Goal: Task Accomplishment & Management: Use online tool/utility

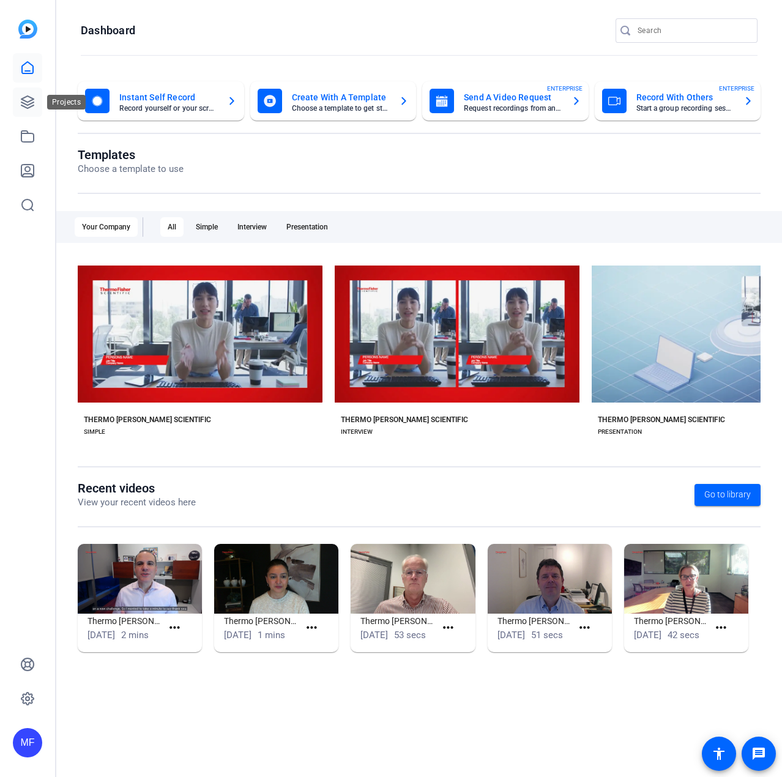
click at [22, 108] on icon at bounding box center [27, 102] width 15 height 15
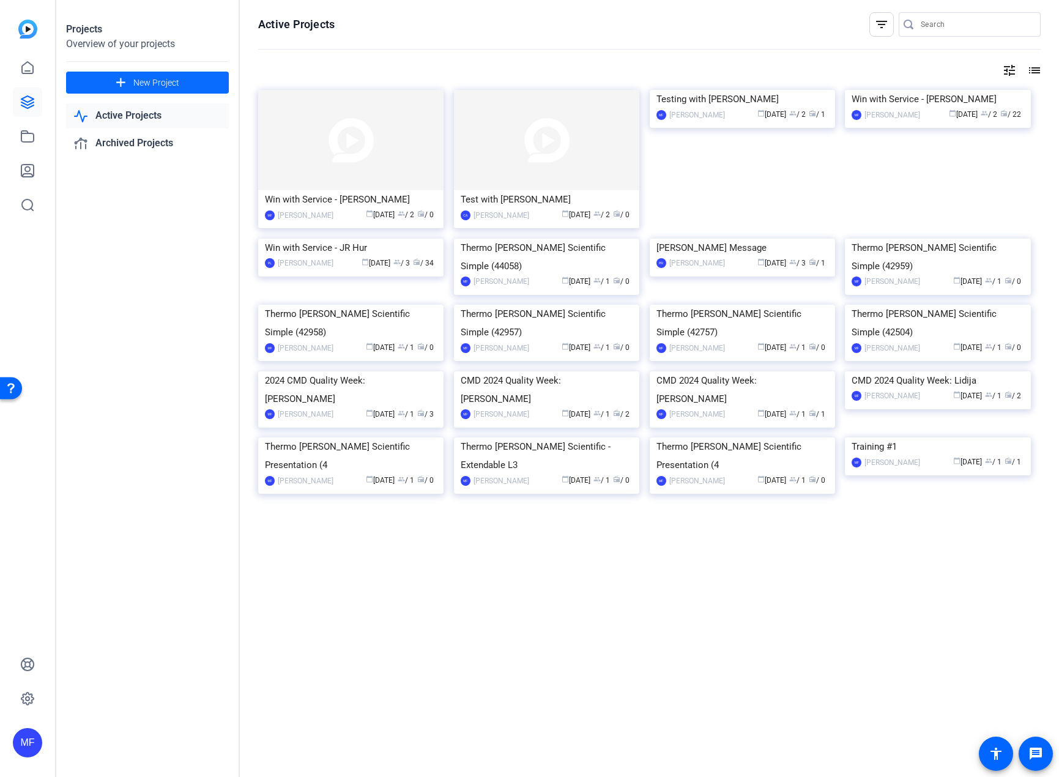
click at [106, 80] on span at bounding box center [147, 82] width 163 height 29
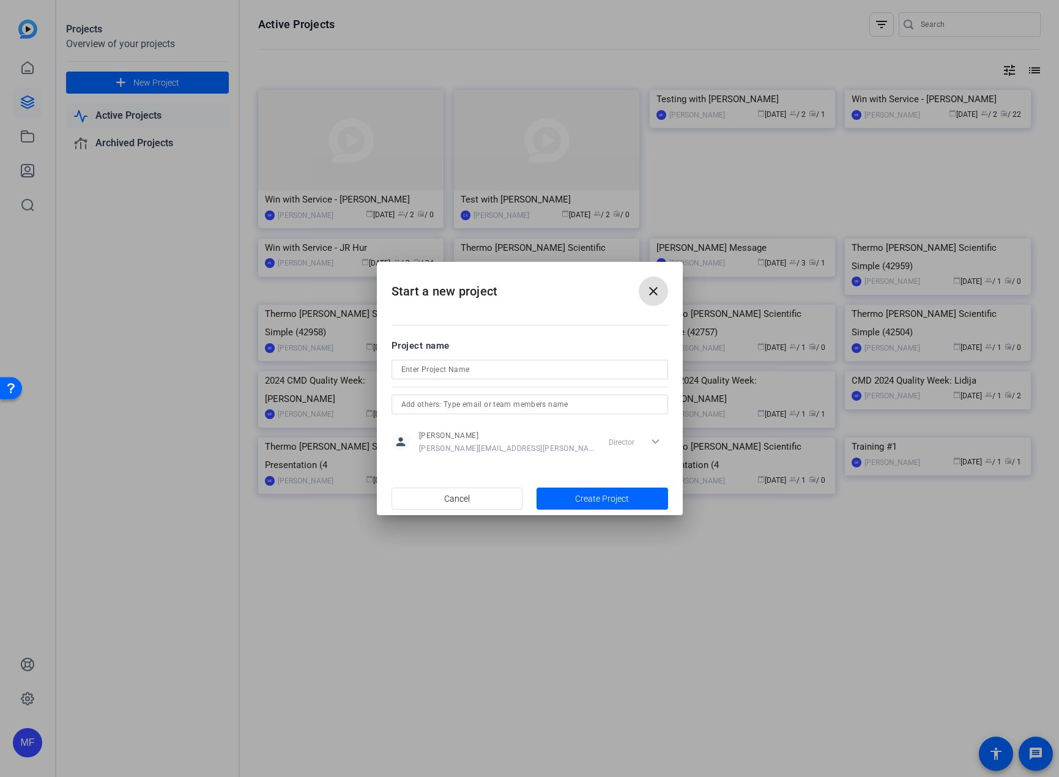
click at [498, 370] on input at bounding box center [529, 369] width 257 height 15
type input "Win with Service - [PERSON_NAME]"
click at [504, 404] on input "text" at bounding box center [529, 404] width 257 height 15
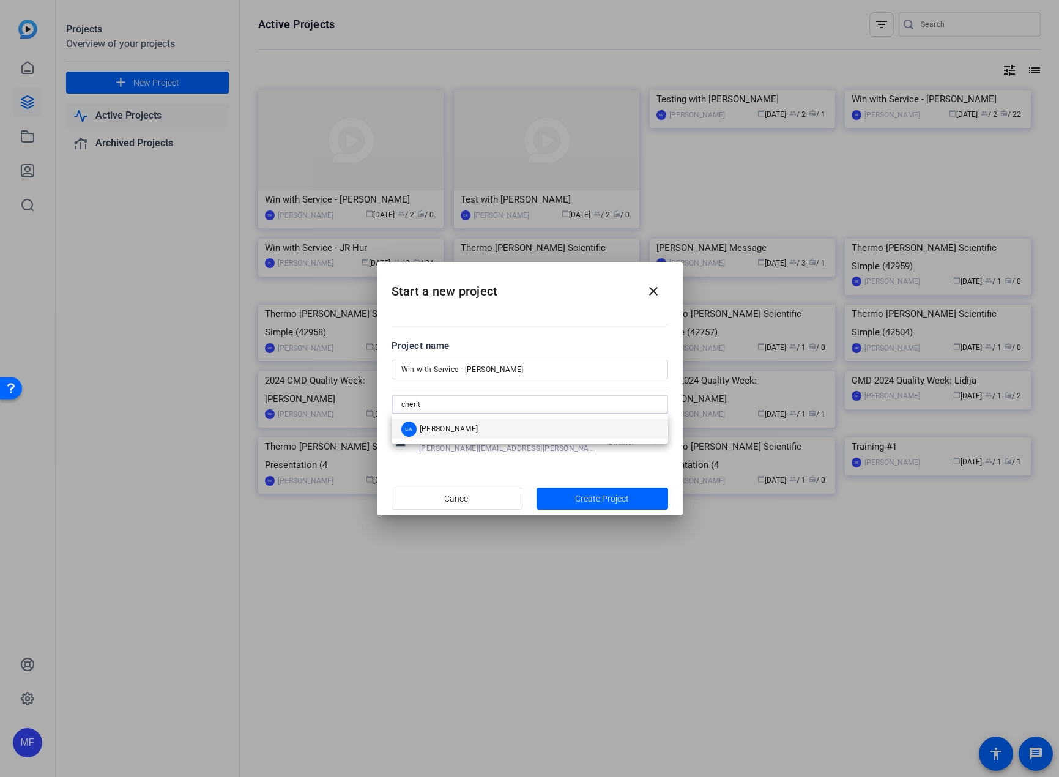
type input "cherit"
click at [481, 432] on mat-option "CA [PERSON_NAME]" at bounding box center [530, 429] width 277 height 20
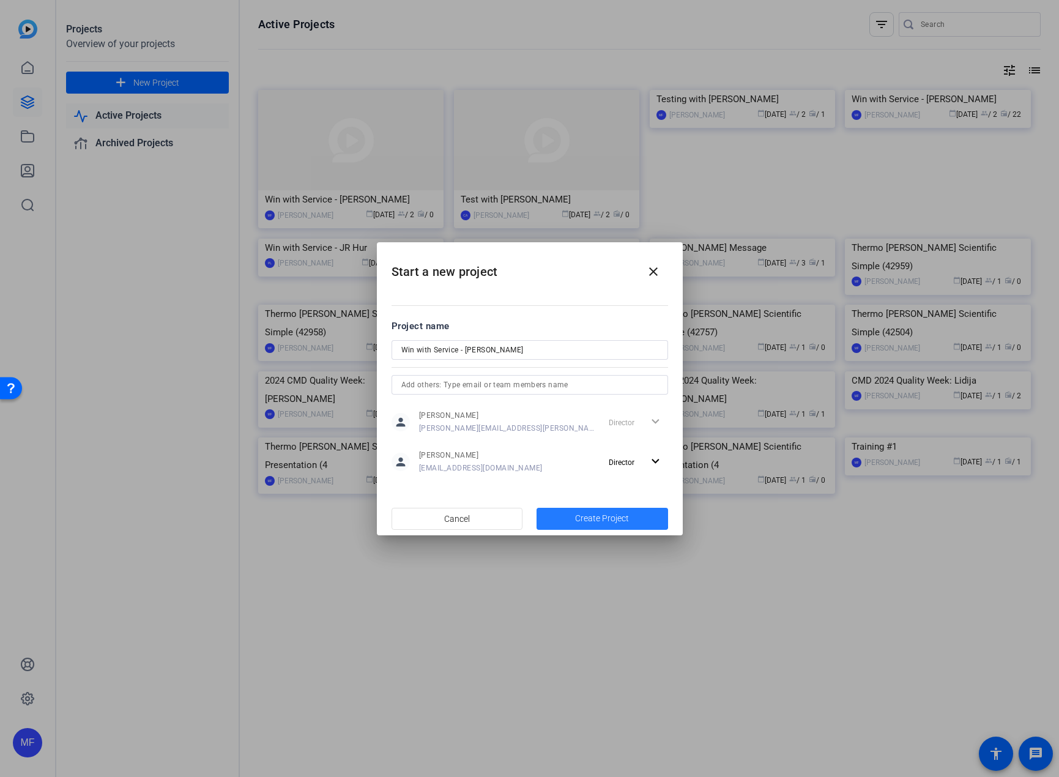
click at [590, 516] on span "Create Project" at bounding box center [602, 518] width 54 height 13
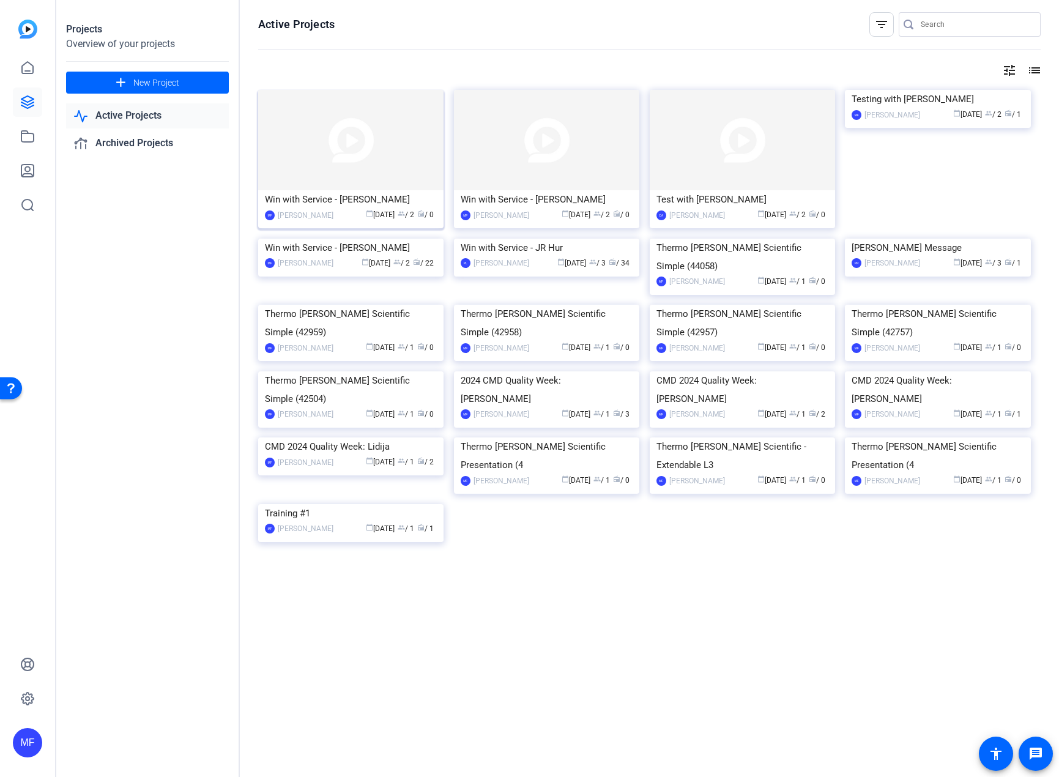
click at [330, 137] on img at bounding box center [350, 140] width 185 height 100
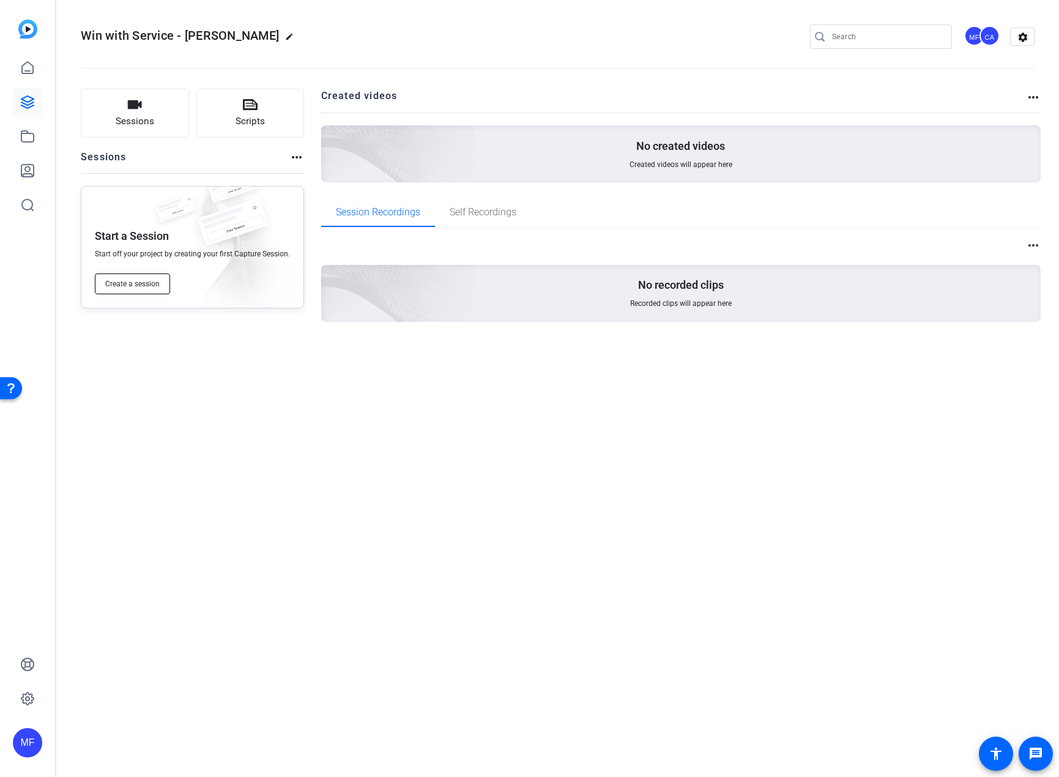
click at [152, 286] on span "Create a session" at bounding box center [132, 284] width 54 height 10
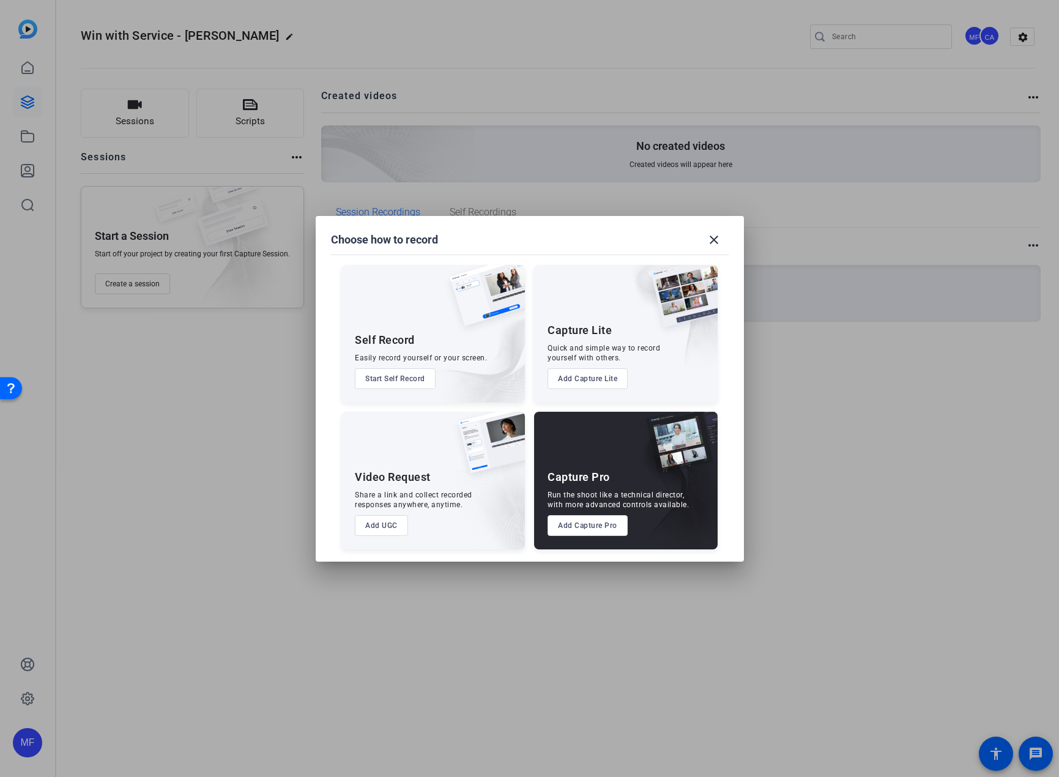
click at [592, 525] on button "Add Capture Pro" at bounding box center [588, 525] width 80 height 21
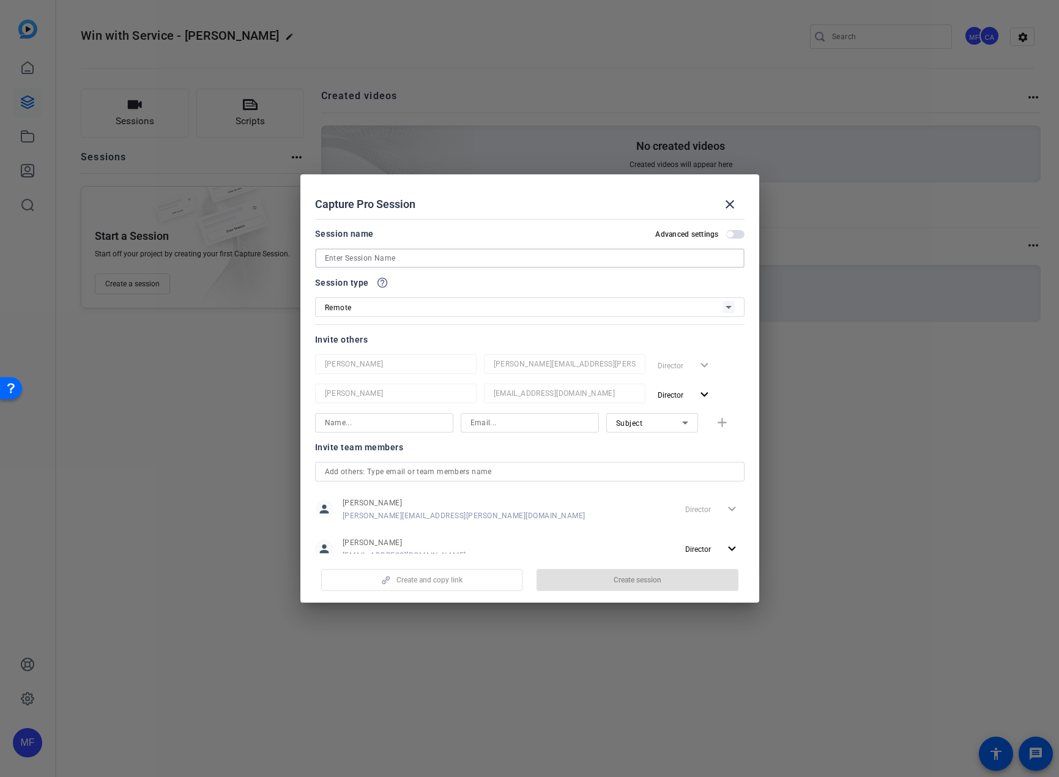
click at [411, 256] on input at bounding box center [530, 258] width 410 height 15
type input "Win with Service recording -- Dermot"
click at [412, 425] on input at bounding box center [384, 423] width 119 height 15
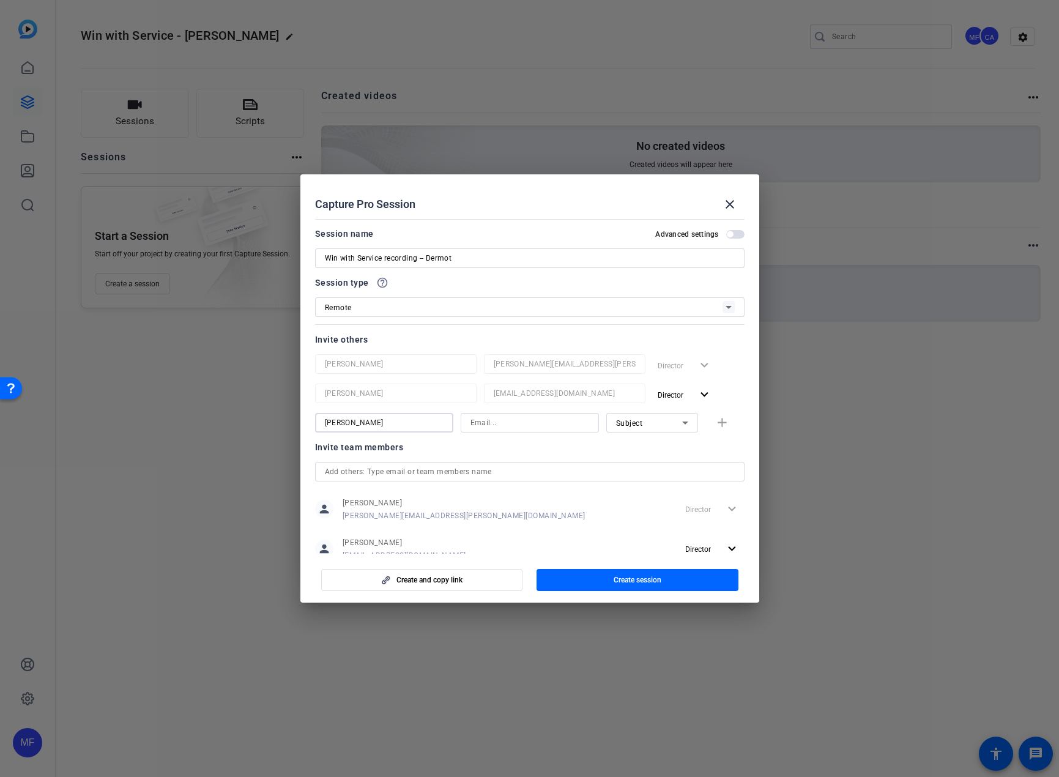
type input "[PERSON_NAME]"
click at [484, 423] on input at bounding box center [530, 423] width 119 height 15
paste input "[EMAIL_ADDRESS][DOMAIN_NAME]"
type input "[EMAIL_ADDRESS][DOMAIN_NAME]"
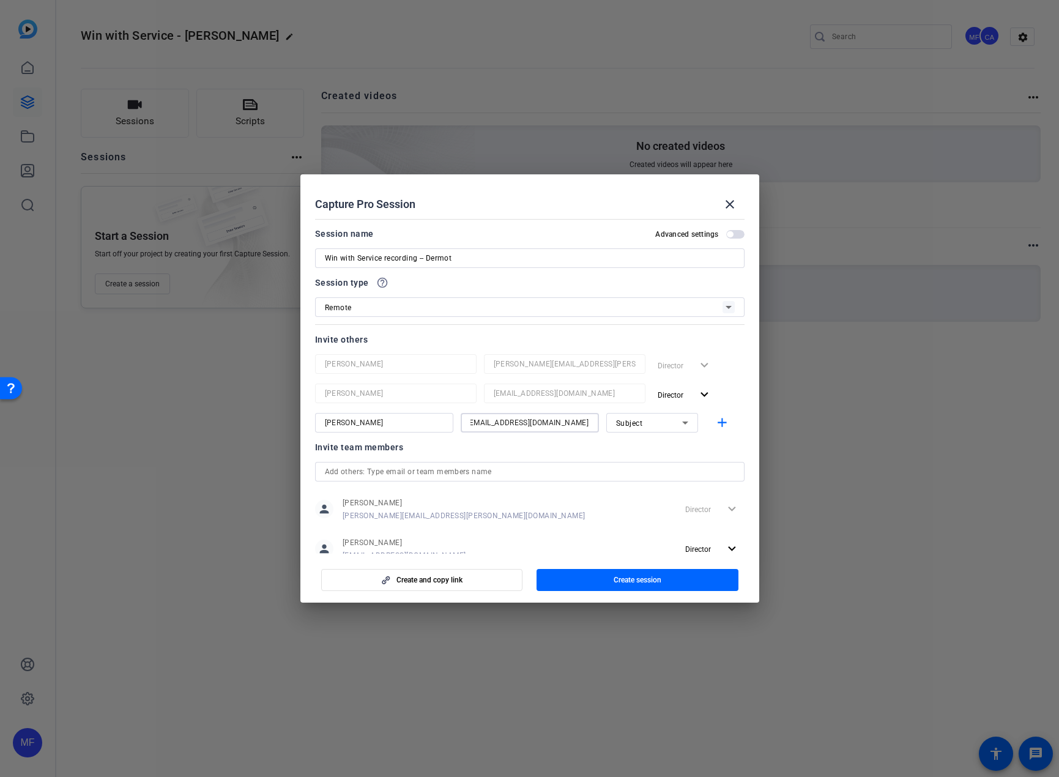
click at [576, 436] on div at bounding box center [530, 439] width 138 height 13
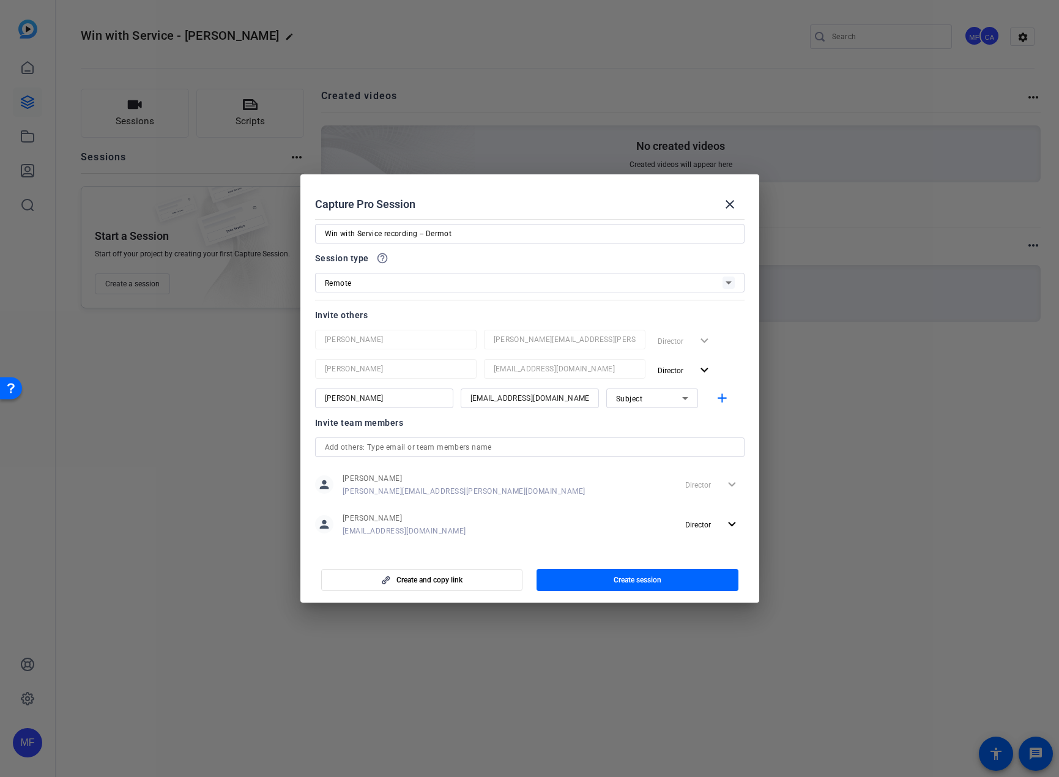
scroll to position [36, 0]
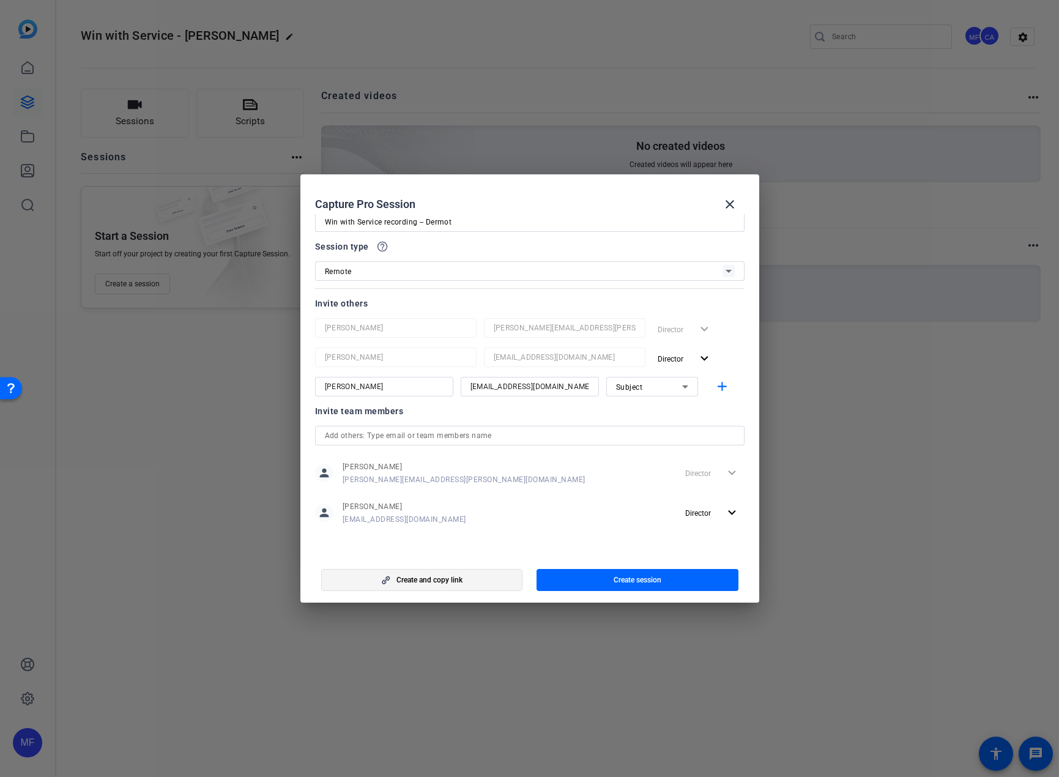
click at [436, 576] on span "Create and copy link" at bounding box center [430, 580] width 66 height 10
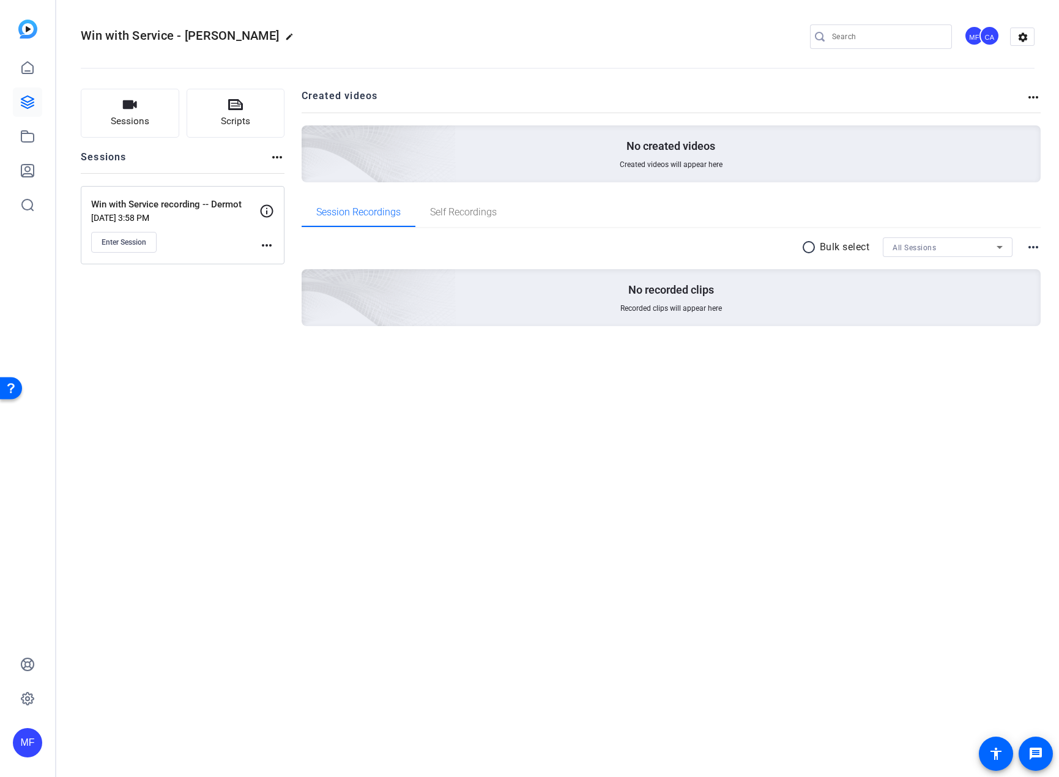
drag, startPoint x: 431, startPoint y: 445, endPoint x: 428, endPoint y: 415, distance: 30.1
click at [431, 445] on div "Win with Service - [PERSON_NAME] edit MF CA settings Sessions Scripts Sessions …" at bounding box center [557, 388] width 1003 height 777
click at [263, 248] on mat-icon "more_horiz" at bounding box center [266, 245] width 15 height 15
click at [274, 258] on span "Edit Session" at bounding box center [297, 263] width 56 height 15
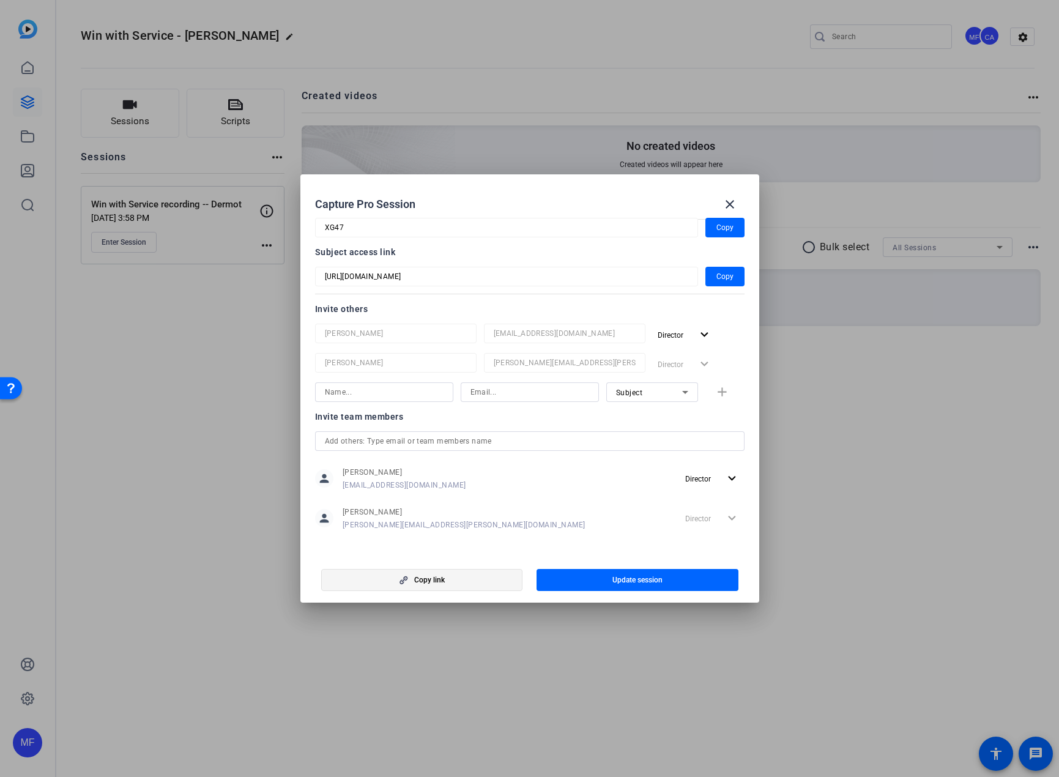
scroll to position [85, 0]
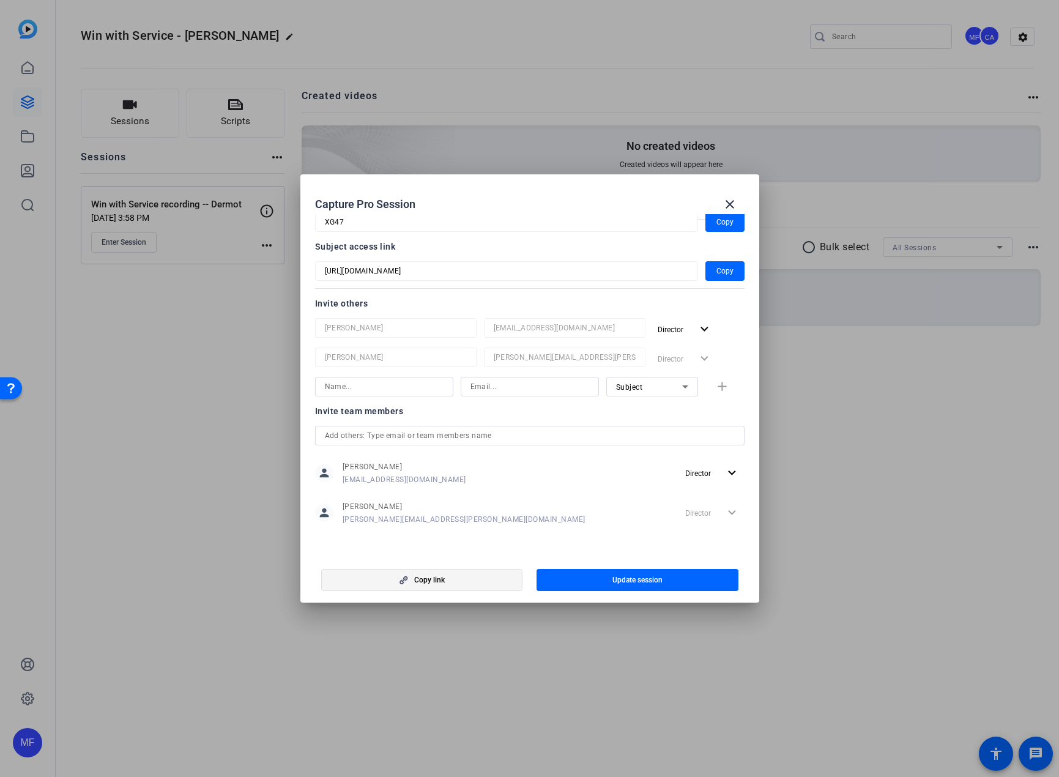
click at [450, 577] on span "button" at bounding box center [422, 579] width 201 height 29
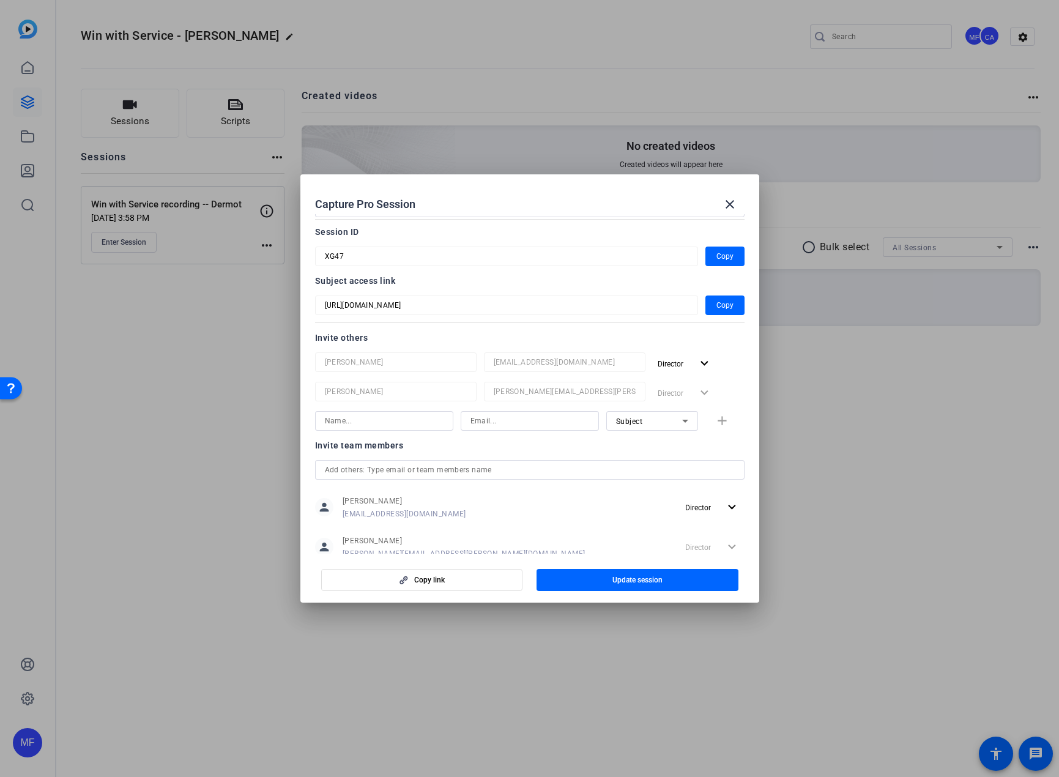
scroll to position [0, 0]
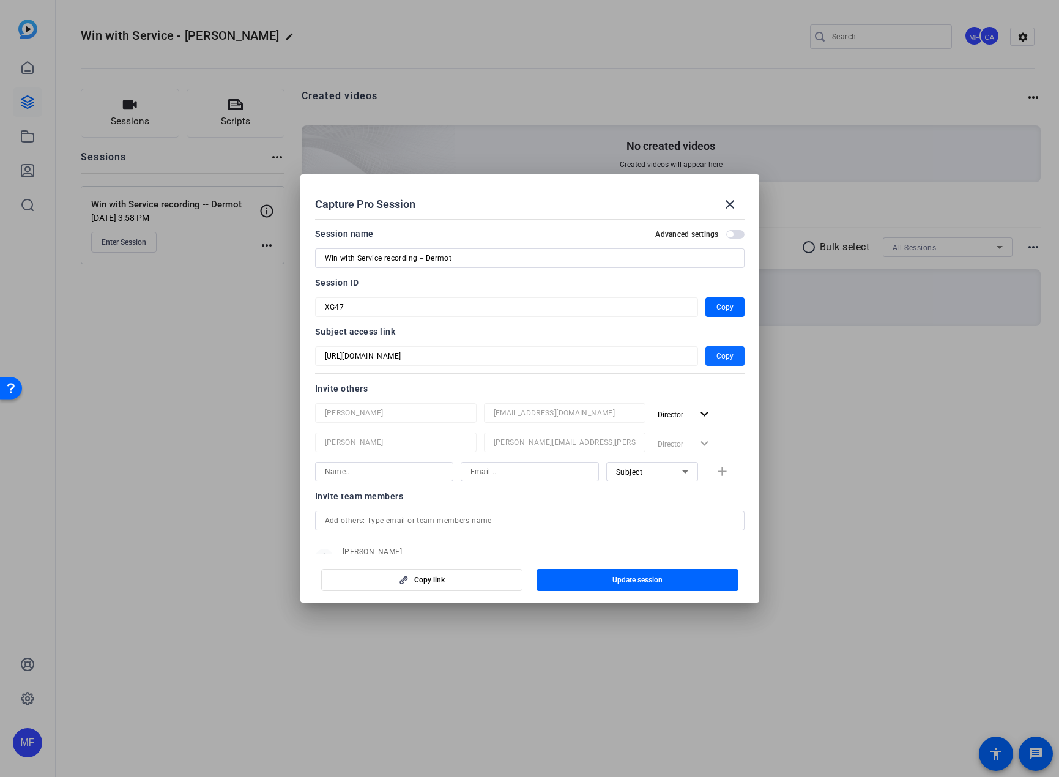
click at [717, 352] on span "Copy" at bounding box center [725, 356] width 17 height 15
click at [742, 204] on span at bounding box center [729, 204] width 29 height 29
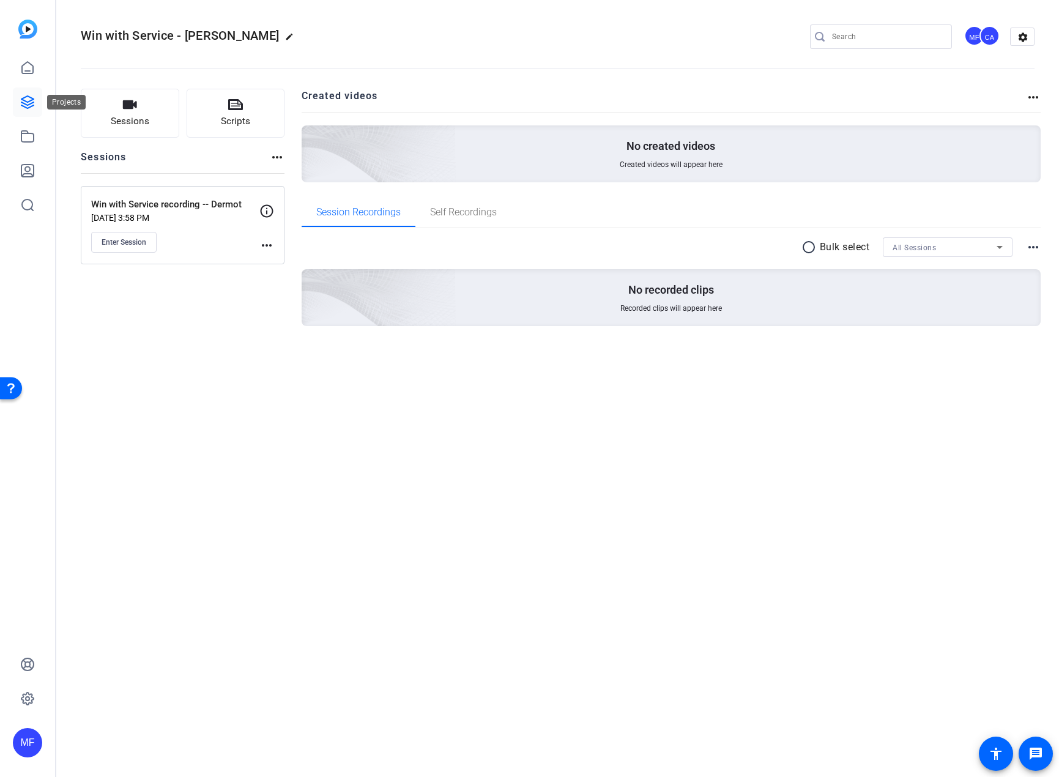
click at [21, 103] on icon at bounding box center [27, 102] width 15 height 15
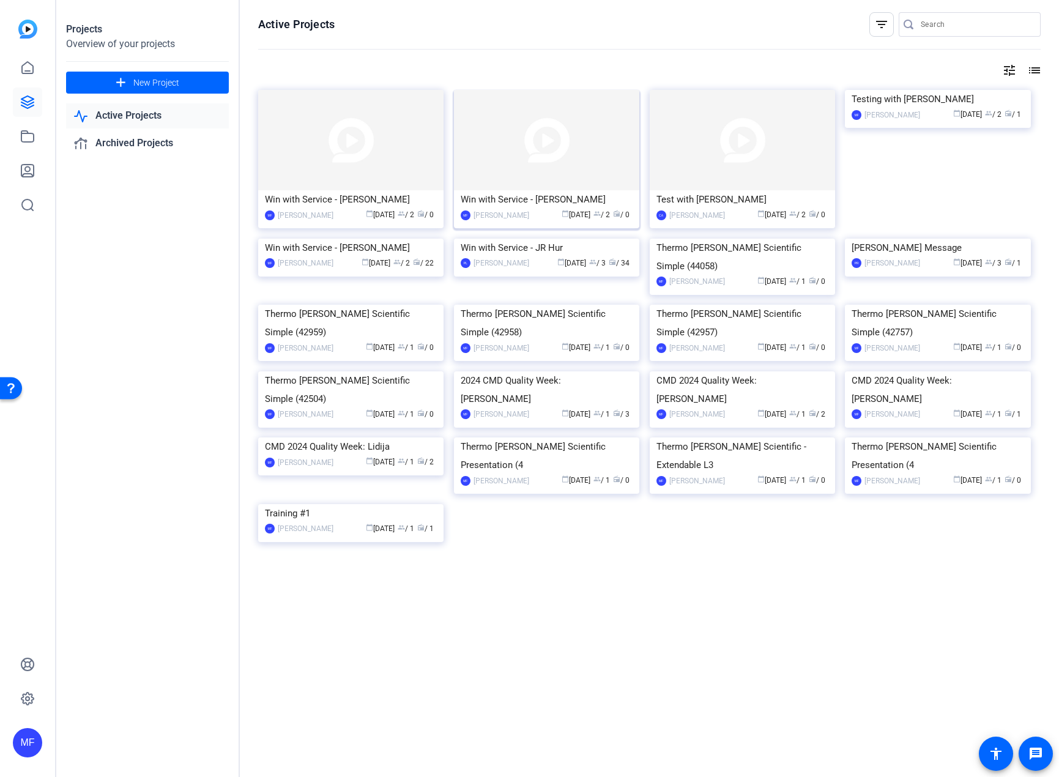
click at [520, 136] on img at bounding box center [546, 140] width 185 height 100
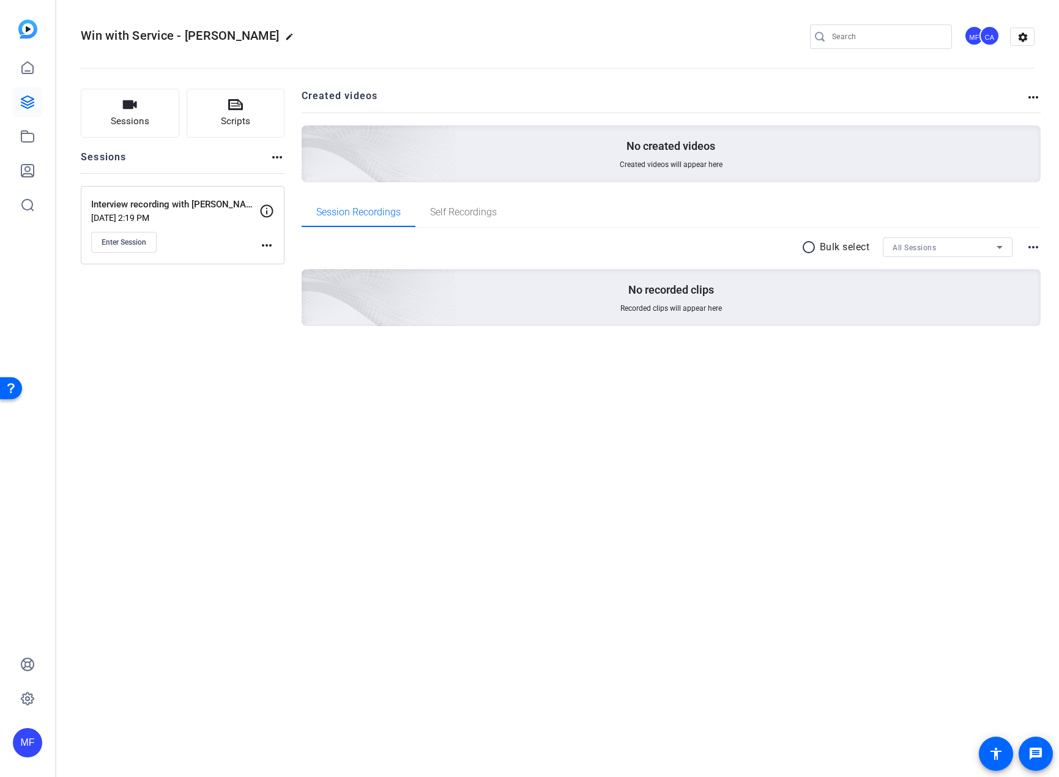
click at [269, 241] on mat-icon "more_horiz" at bounding box center [266, 245] width 15 height 15
click at [288, 268] on span "Edit Session" at bounding box center [297, 263] width 56 height 15
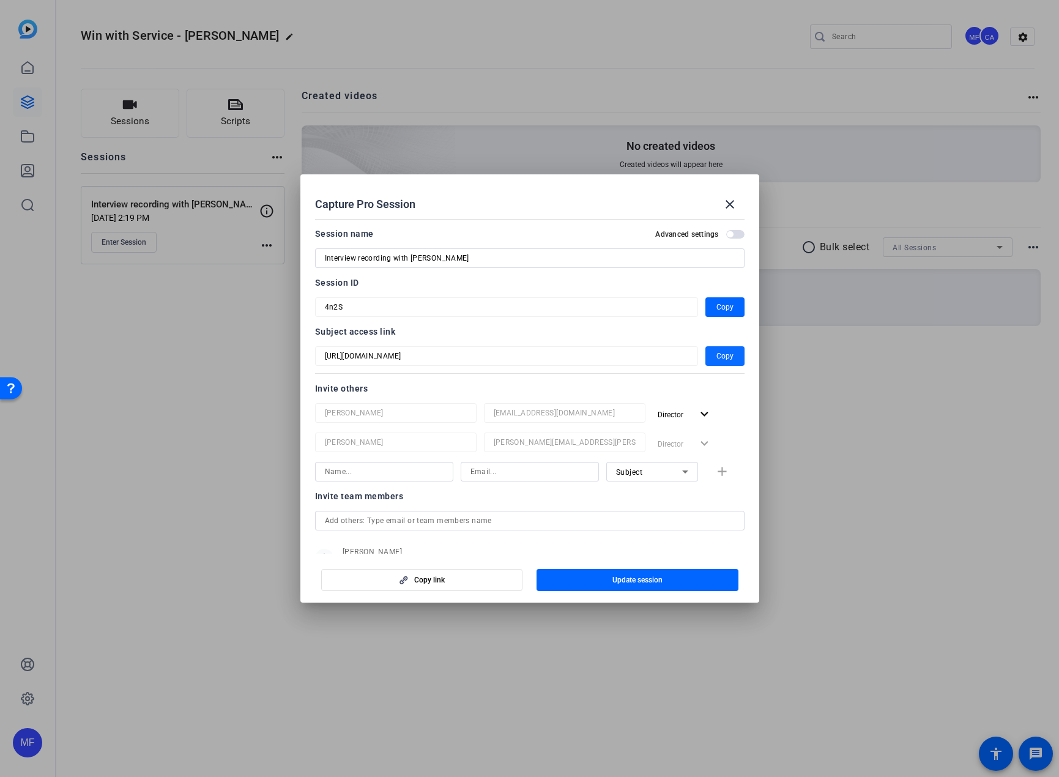
click at [724, 357] on span "Copy" at bounding box center [725, 356] width 17 height 15
click at [384, 471] on input at bounding box center [384, 472] width 119 height 15
type input "[PERSON_NAME]"
click at [461, 471] on div at bounding box center [530, 472] width 138 height 20
click at [482, 472] on input at bounding box center [530, 472] width 119 height 15
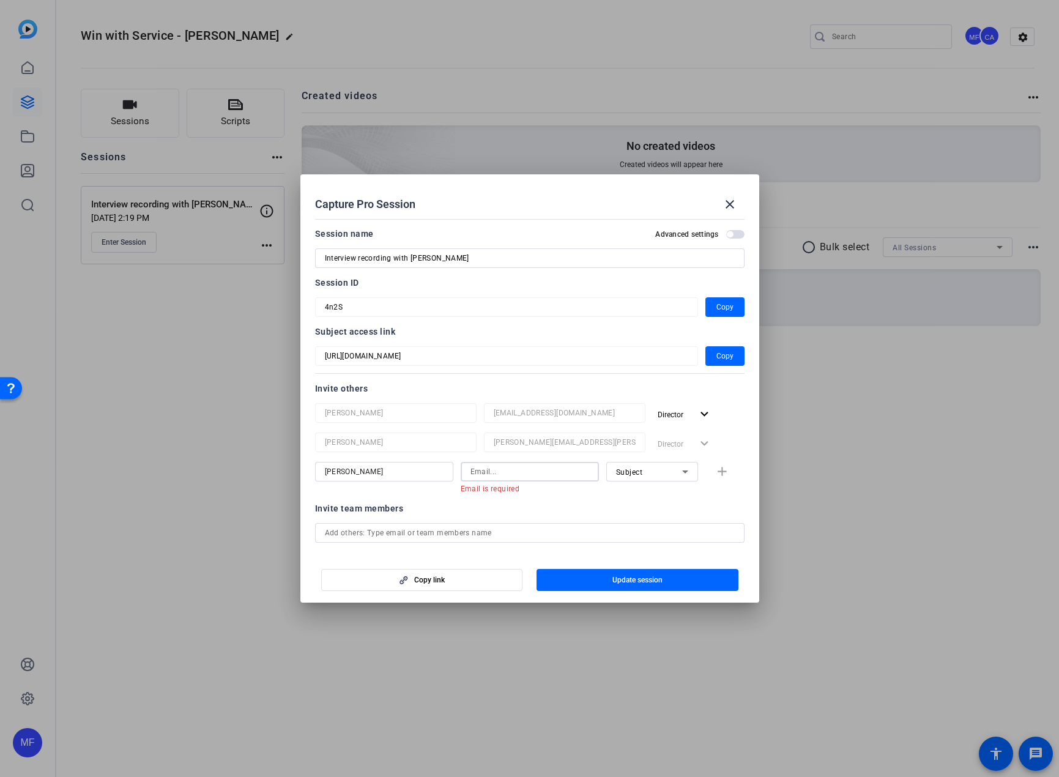
paste input "[EMAIL_ADDRESS][DOMAIN_NAME]"
type input "[EMAIL_ADDRESS][DOMAIN_NAME]"
click at [554, 498] on div "Invite team members" at bounding box center [530, 496] width 430 height 15
click at [715, 470] on mat-icon "add" at bounding box center [722, 472] width 15 height 15
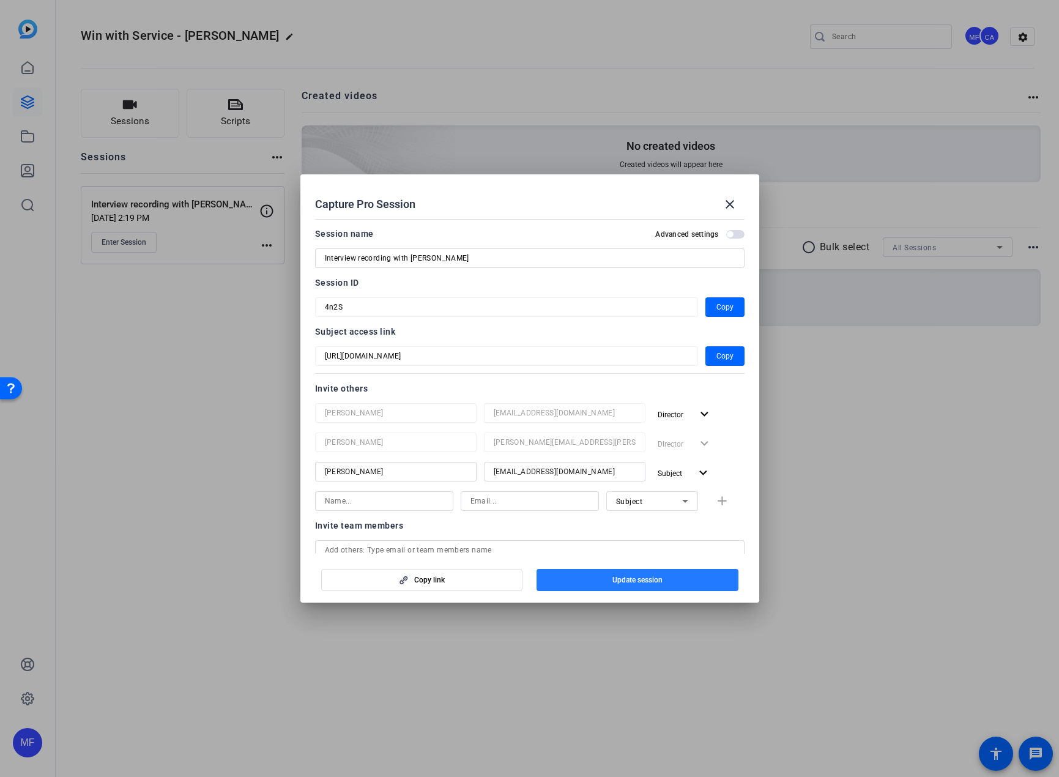
click at [570, 586] on span "button" at bounding box center [638, 579] width 202 height 29
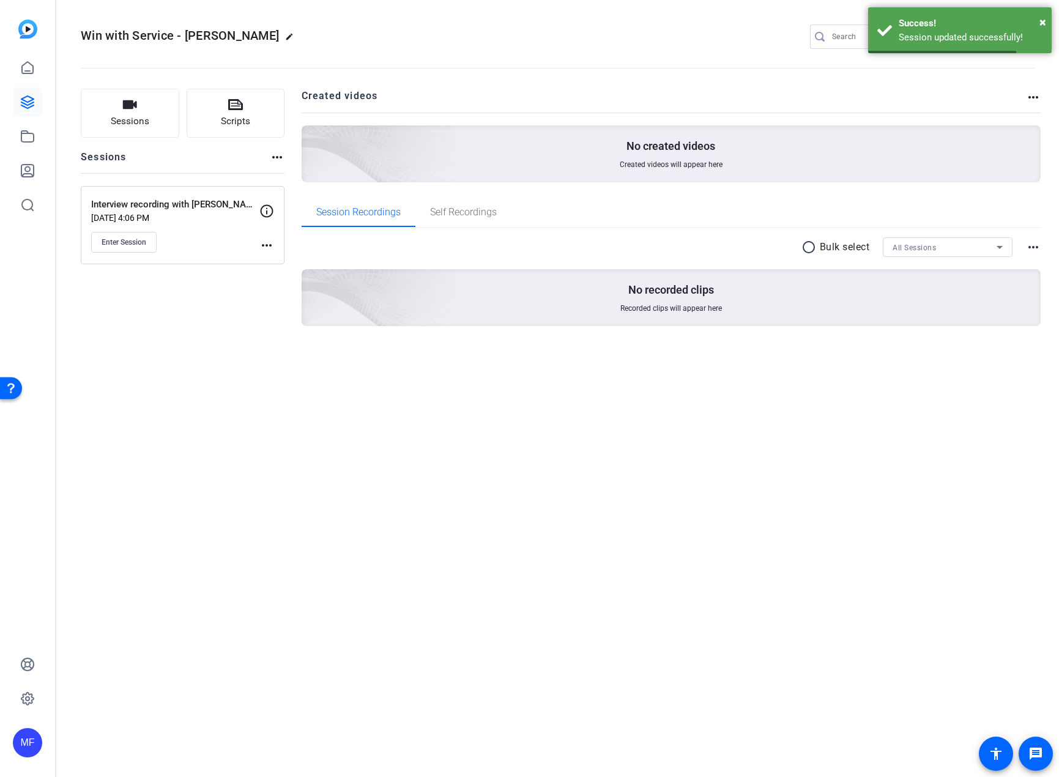
click at [271, 252] on mat-icon "more_horiz" at bounding box center [266, 245] width 15 height 15
click at [279, 262] on span "Edit Session" at bounding box center [297, 263] width 56 height 15
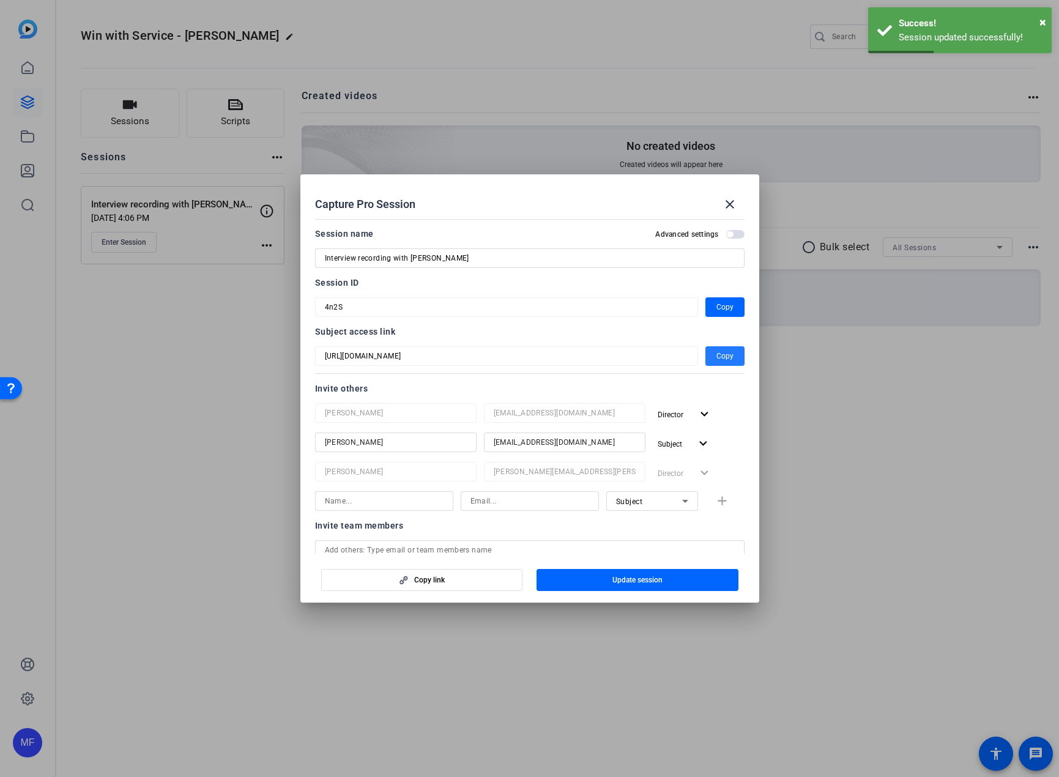
click at [717, 357] on span "Copy" at bounding box center [725, 356] width 17 height 15
click at [731, 201] on mat-icon "close" at bounding box center [730, 204] width 15 height 15
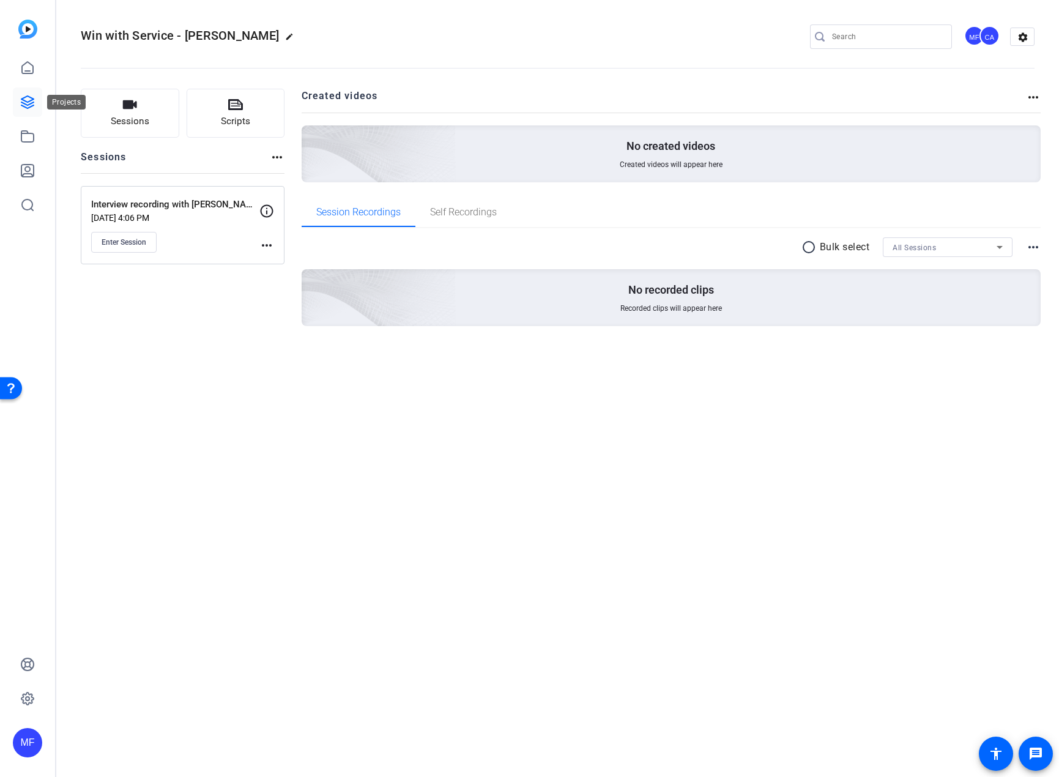
click at [26, 101] on icon at bounding box center [27, 102] width 12 height 12
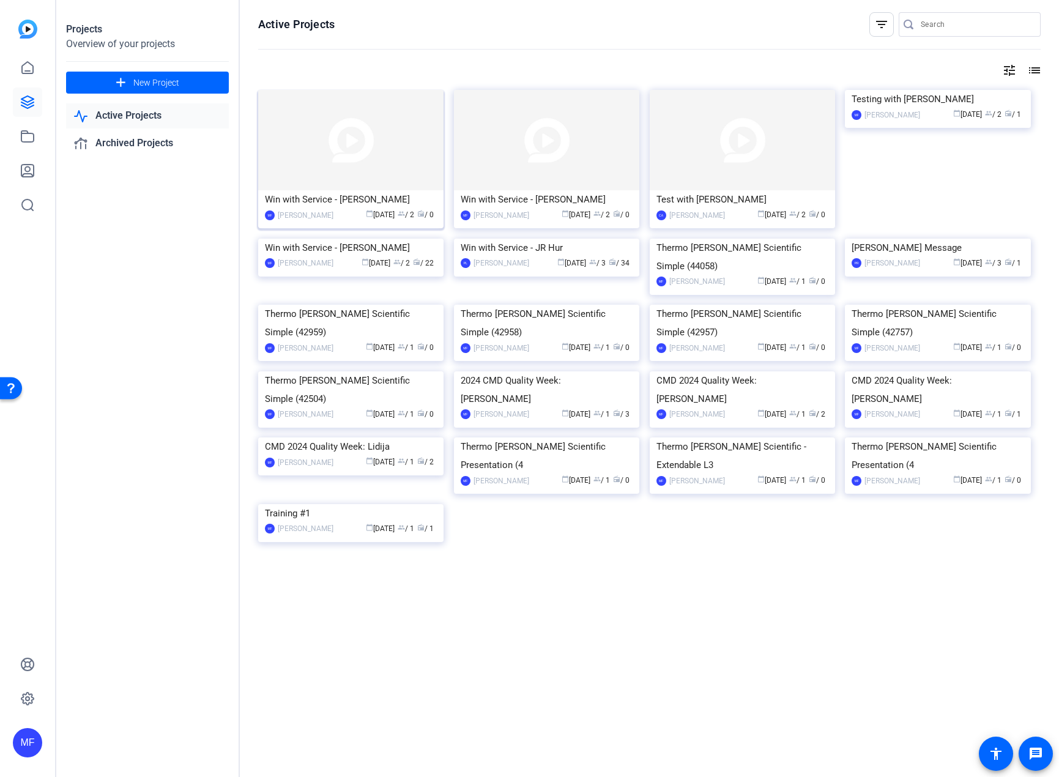
click at [386, 160] on img at bounding box center [350, 140] width 185 height 100
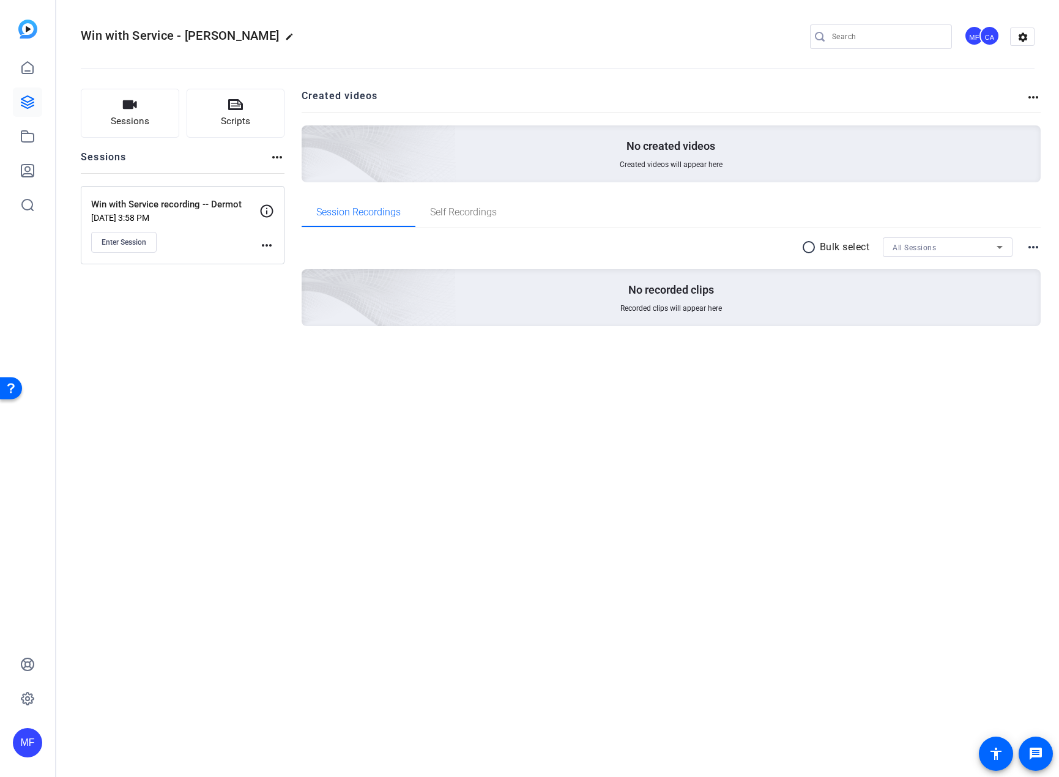
click at [258, 244] on div "Enter Session" at bounding box center [175, 242] width 168 height 21
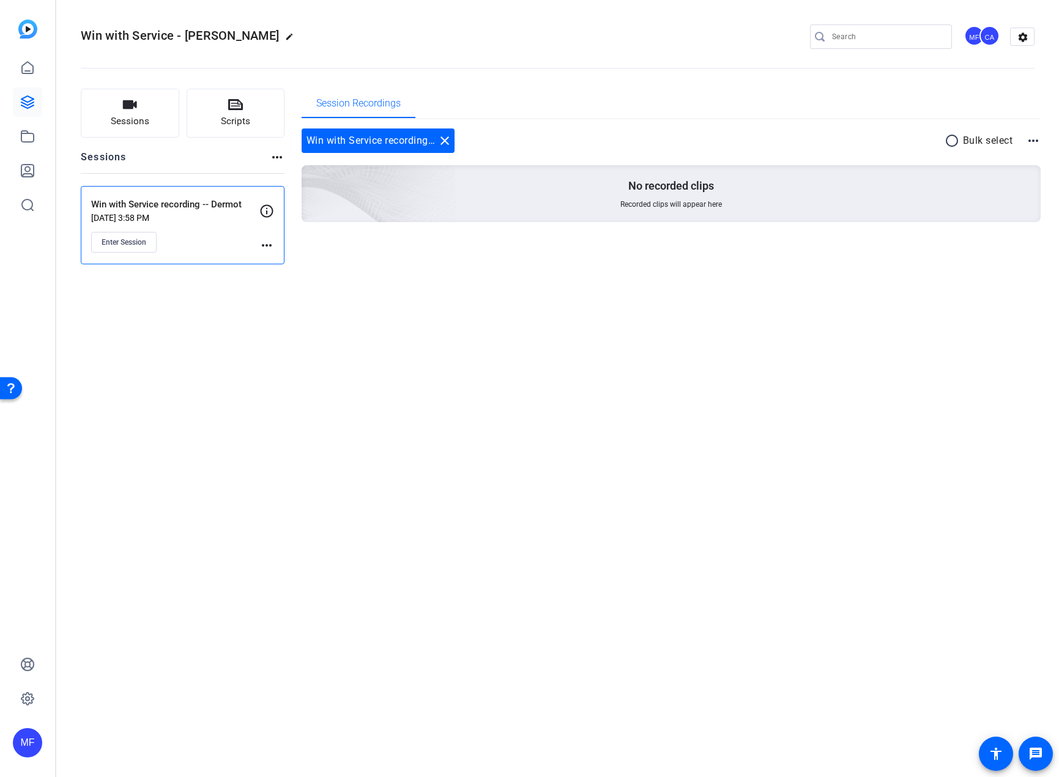
click at [263, 244] on mat-icon "more_horiz" at bounding box center [266, 245] width 15 height 15
click at [272, 264] on span "Edit Session" at bounding box center [297, 263] width 56 height 15
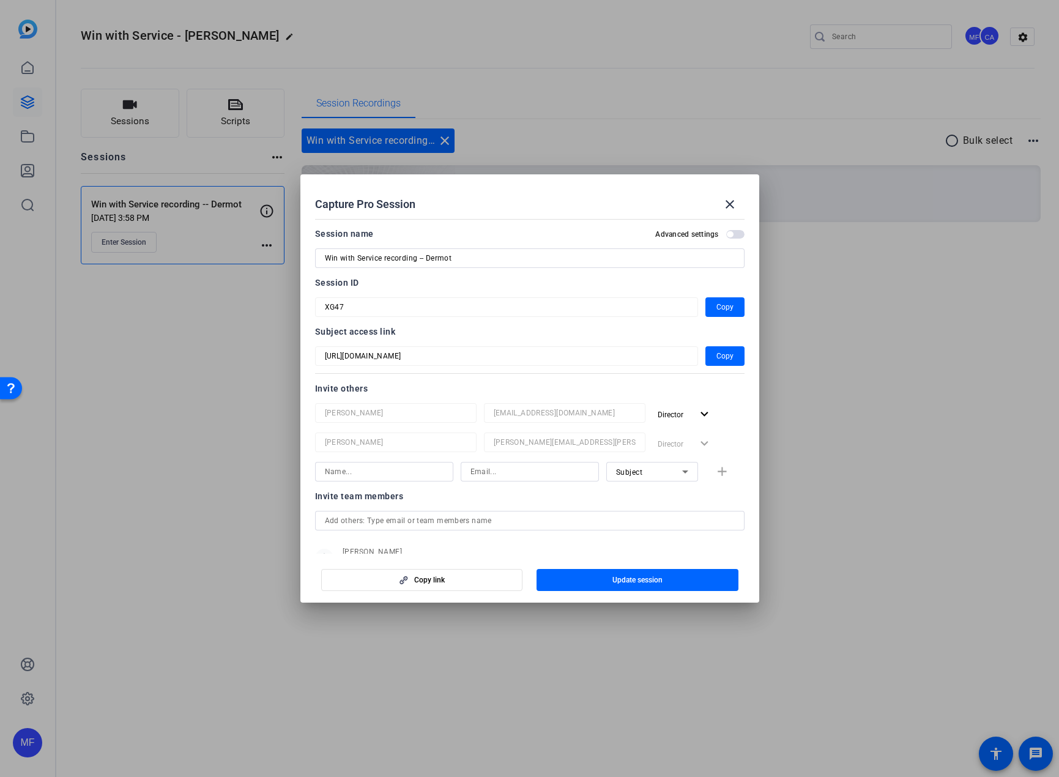
click at [367, 473] on input at bounding box center [384, 472] width 119 height 15
type input "[PERSON_NAME]"
click at [477, 472] on input at bounding box center [530, 472] width 119 height 15
paste input "[EMAIL_ADDRESS][DOMAIN_NAME]"
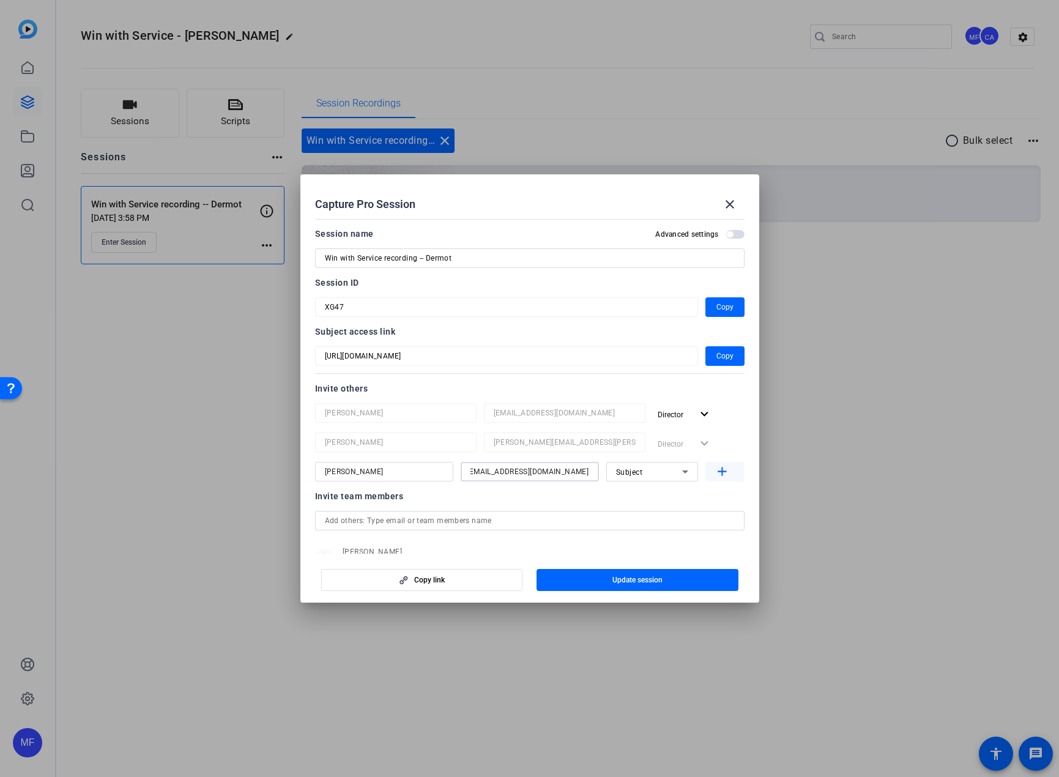
type input "[EMAIL_ADDRESS][DOMAIN_NAME]"
click at [717, 468] on mat-icon "add" at bounding box center [722, 472] width 15 height 15
click at [579, 584] on span "button" at bounding box center [638, 579] width 202 height 29
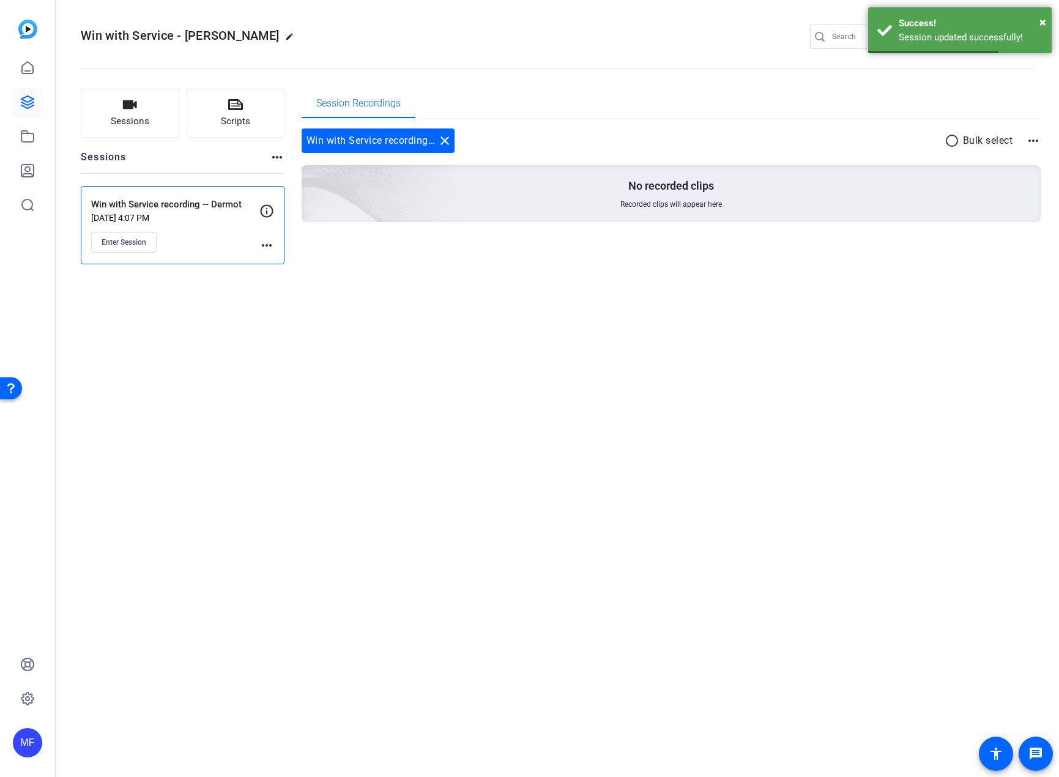
click at [274, 249] on div "Win with Service recording -- Dermot [DATE] 4:07 PM Enter Session more_horiz" at bounding box center [183, 225] width 204 height 78
click at [267, 247] on mat-icon "more_horiz" at bounding box center [266, 245] width 15 height 15
click at [309, 264] on span "Edit Session" at bounding box center [297, 263] width 56 height 15
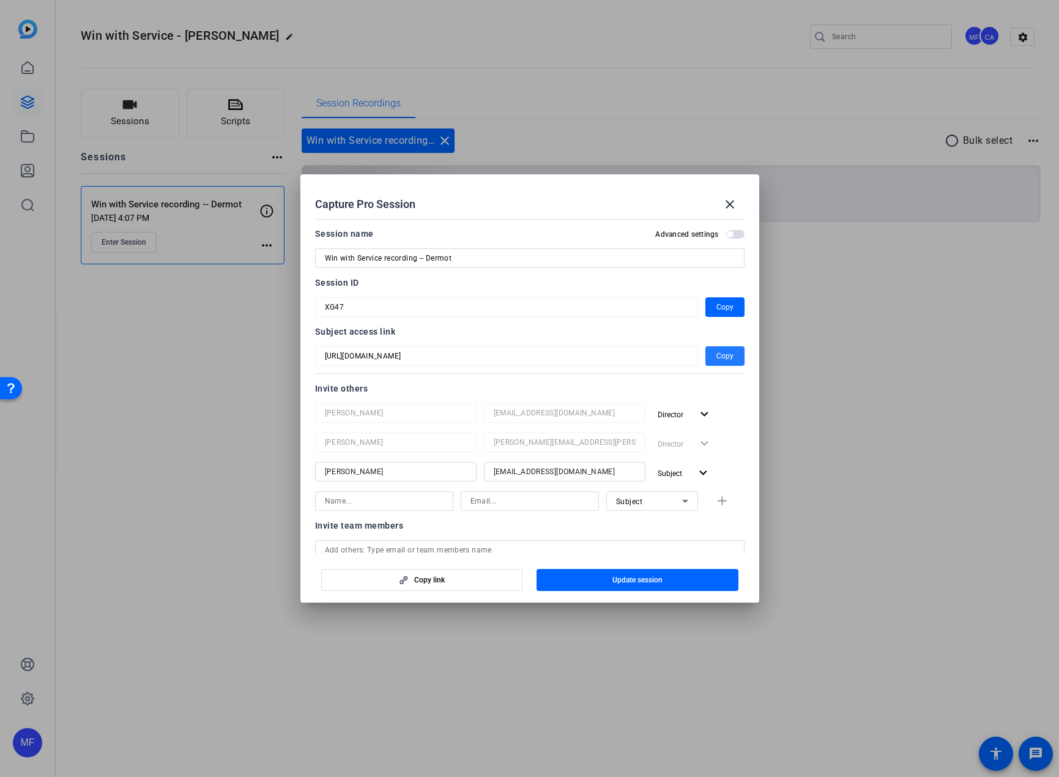
click at [722, 354] on span "Copy" at bounding box center [725, 356] width 17 height 15
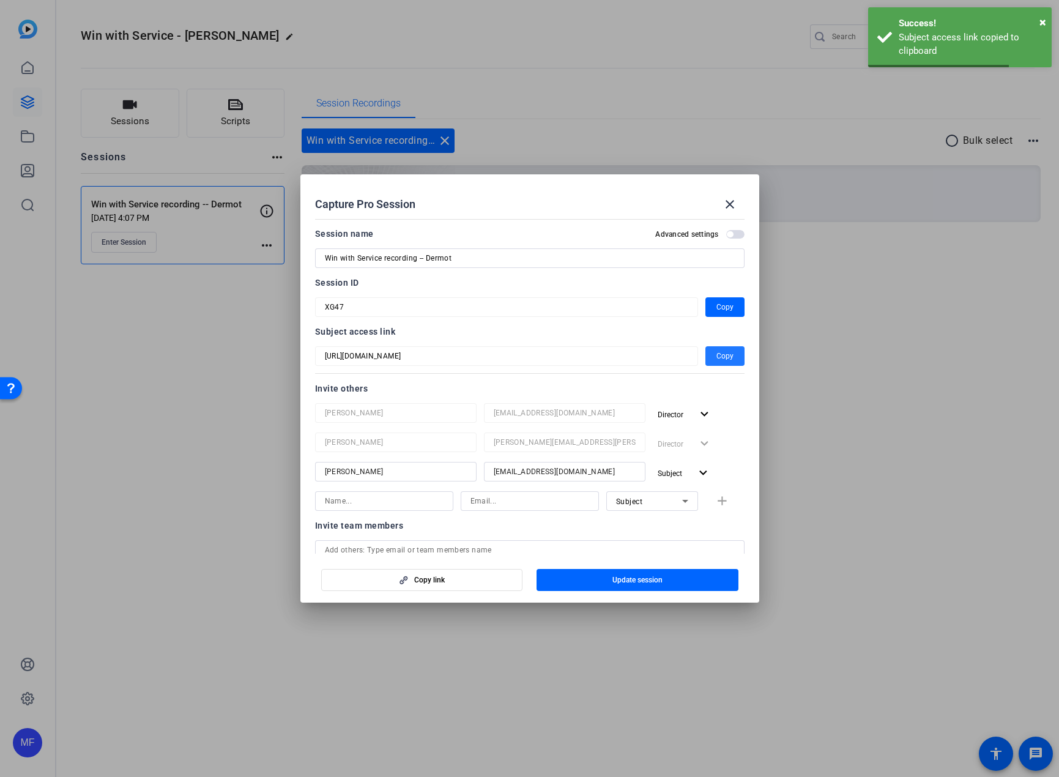
click at [709, 356] on span "button" at bounding box center [725, 355] width 39 height 29
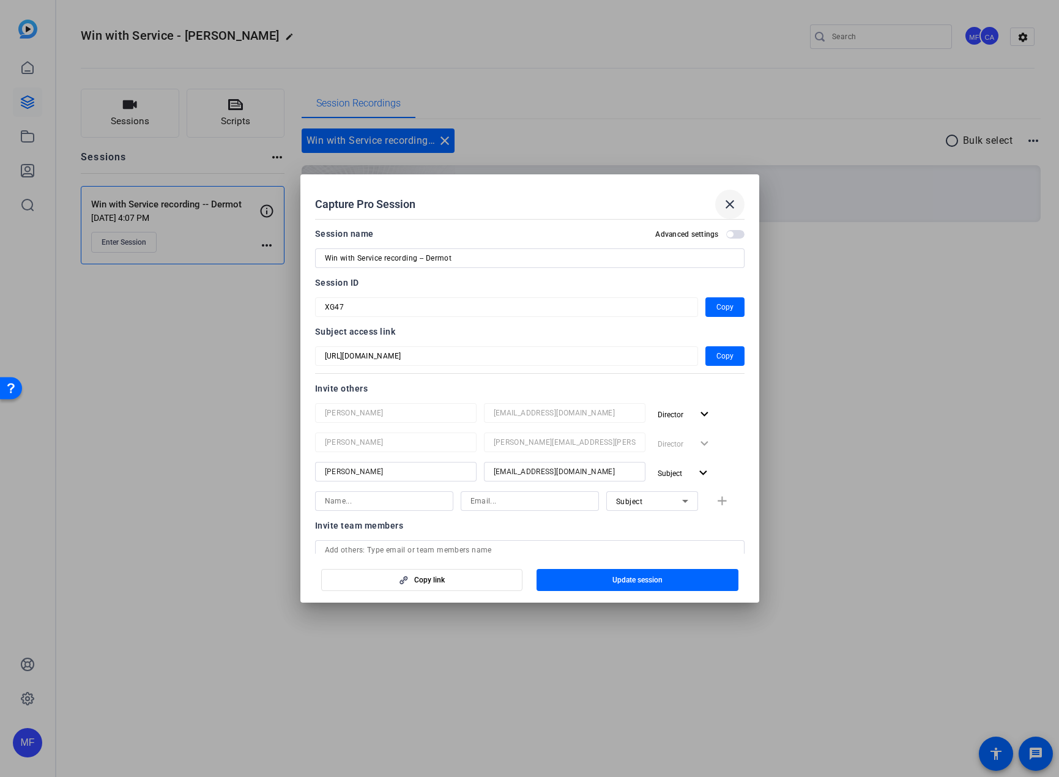
click at [738, 198] on span at bounding box center [729, 204] width 29 height 29
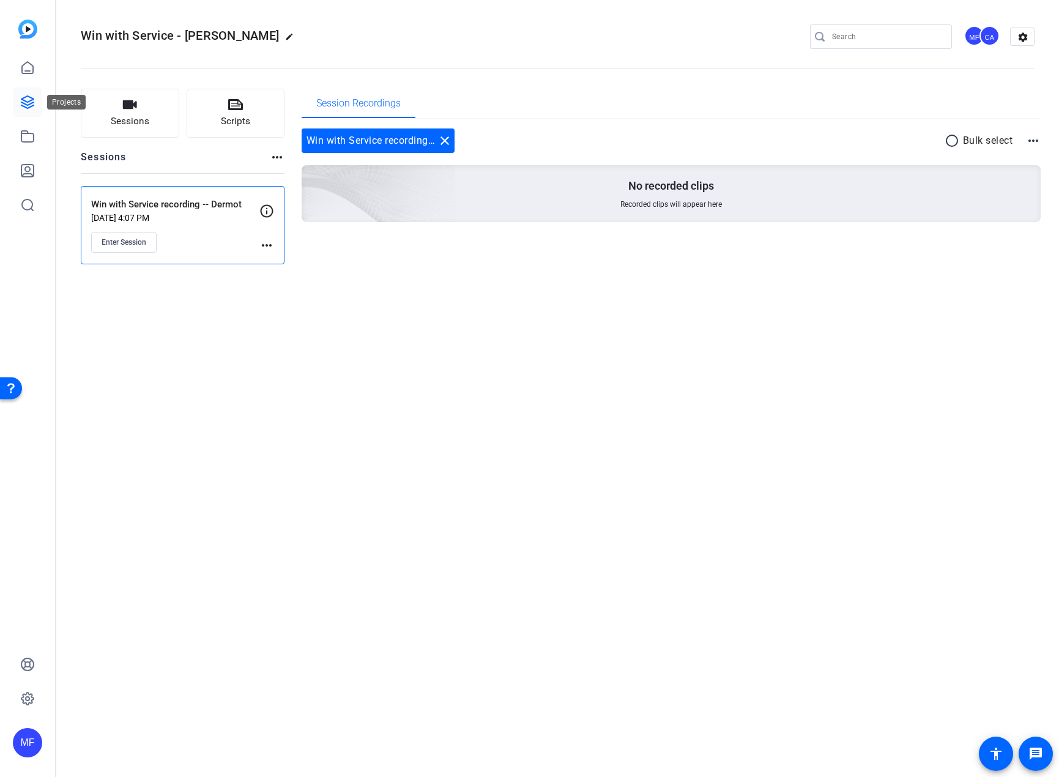
click at [29, 101] on icon at bounding box center [27, 102] width 12 height 12
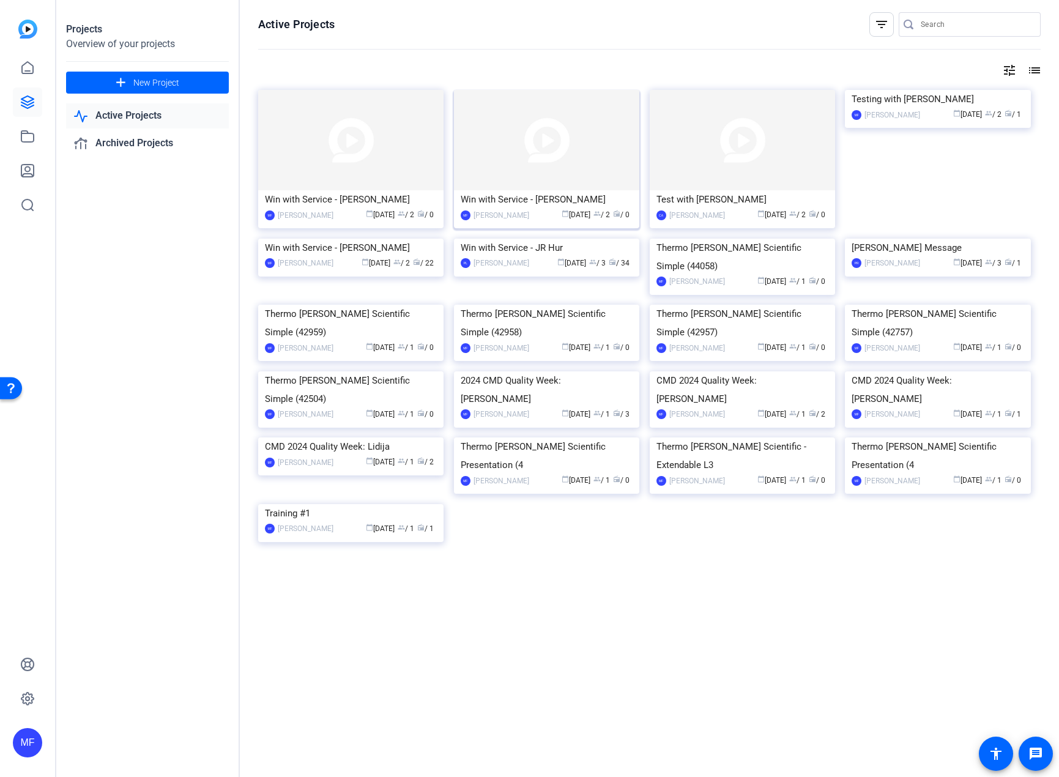
click at [499, 135] on img at bounding box center [546, 140] width 185 height 100
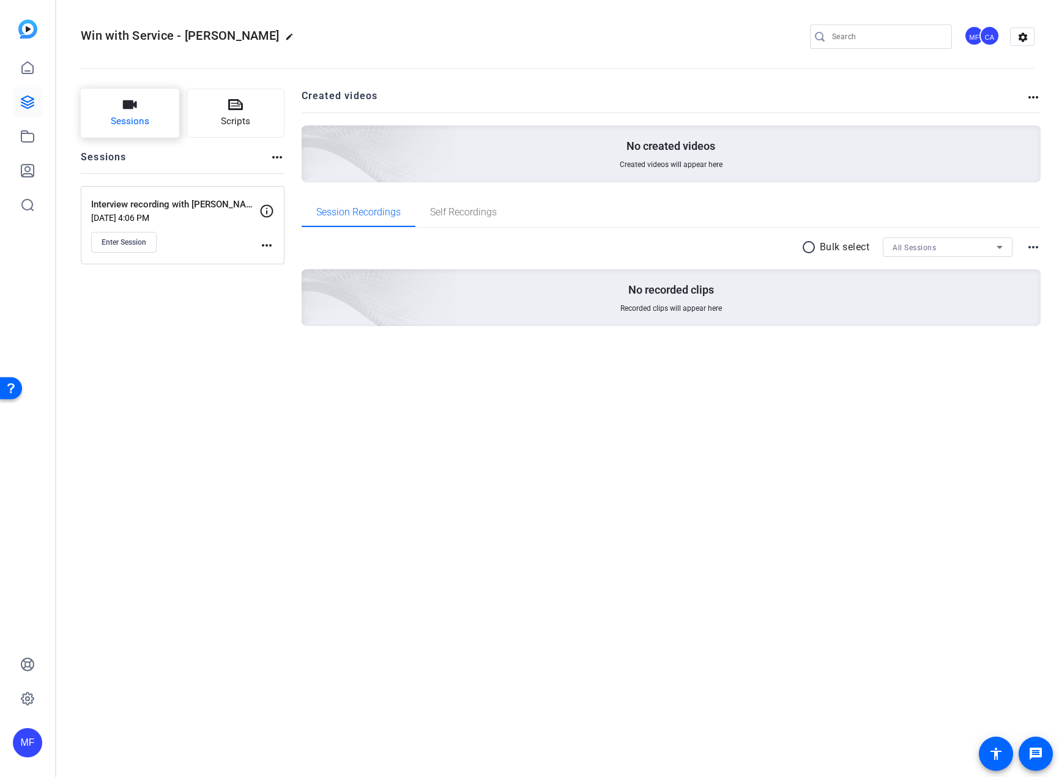
click at [138, 114] on button "Sessions" at bounding box center [130, 113] width 99 height 49
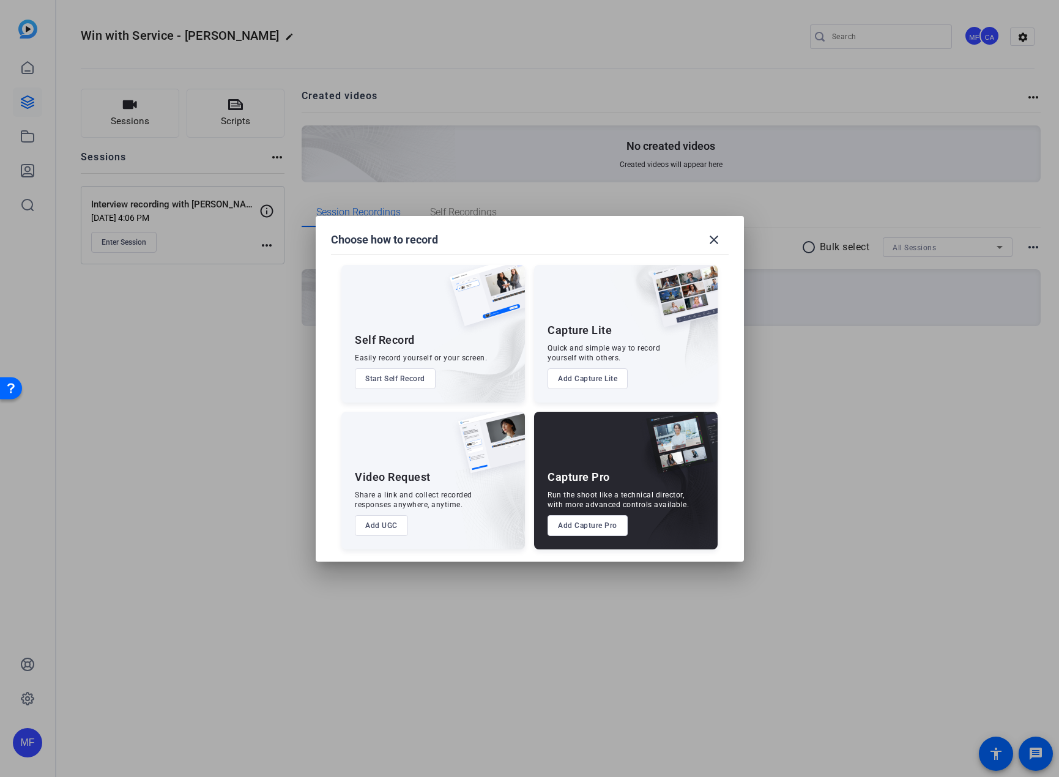
click at [601, 520] on button "Add Capture Pro" at bounding box center [588, 525] width 80 height 21
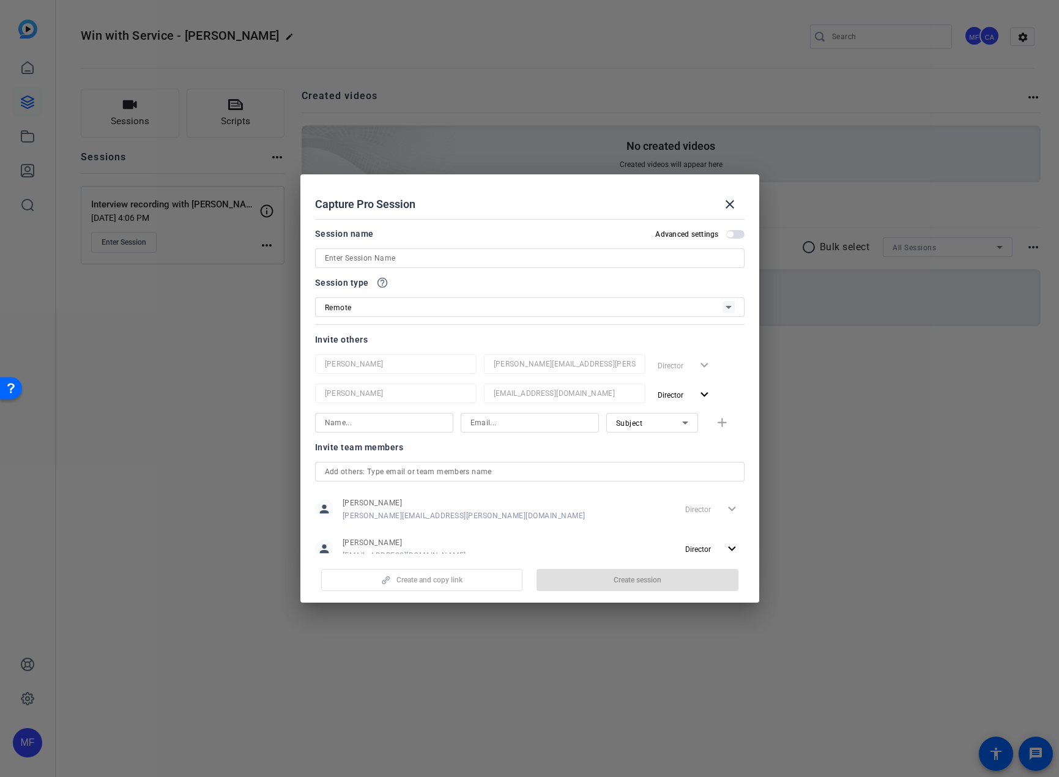
click at [368, 249] on div at bounding box center [530, 258] width 410 height 20
click at [368, 257] on input at bounding box center [530, 258] width 410 height 15
type input "I"
type input "Win with Service - [PERSON_NAME]"
click at [352, 421] on input at bounding box center [384, 423] width 119 height 15
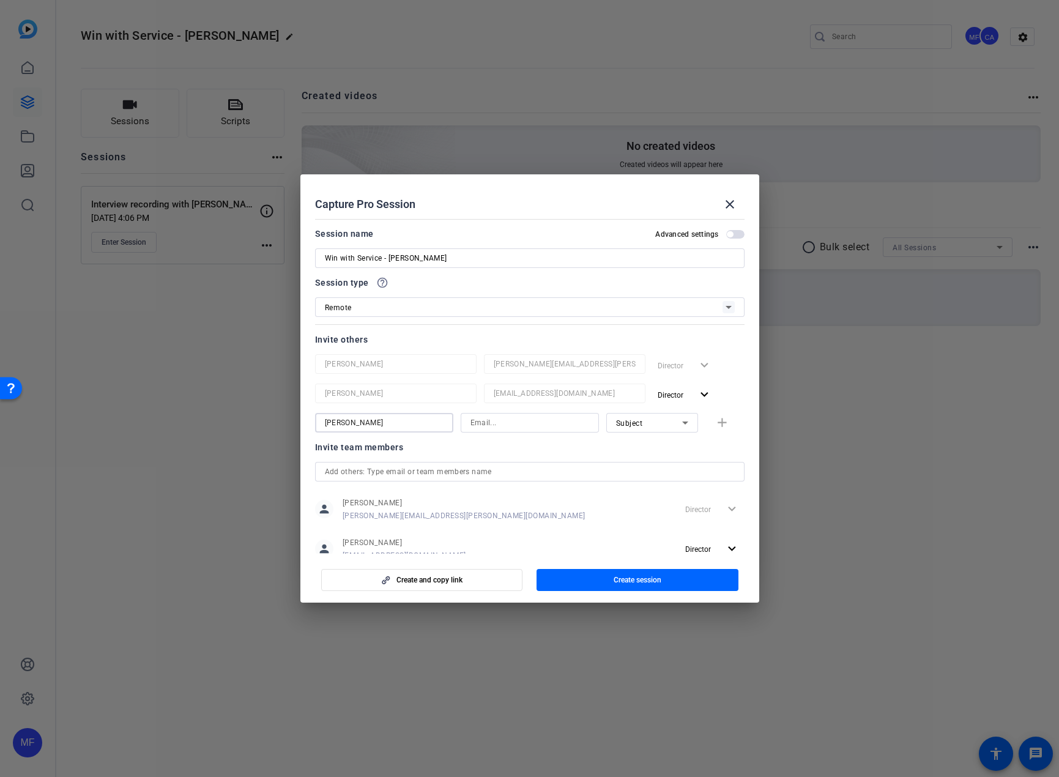
type input "[PERSON_NAME]"
click at [493, 428] on input at bounding box center [530, 423] width 119 height 15
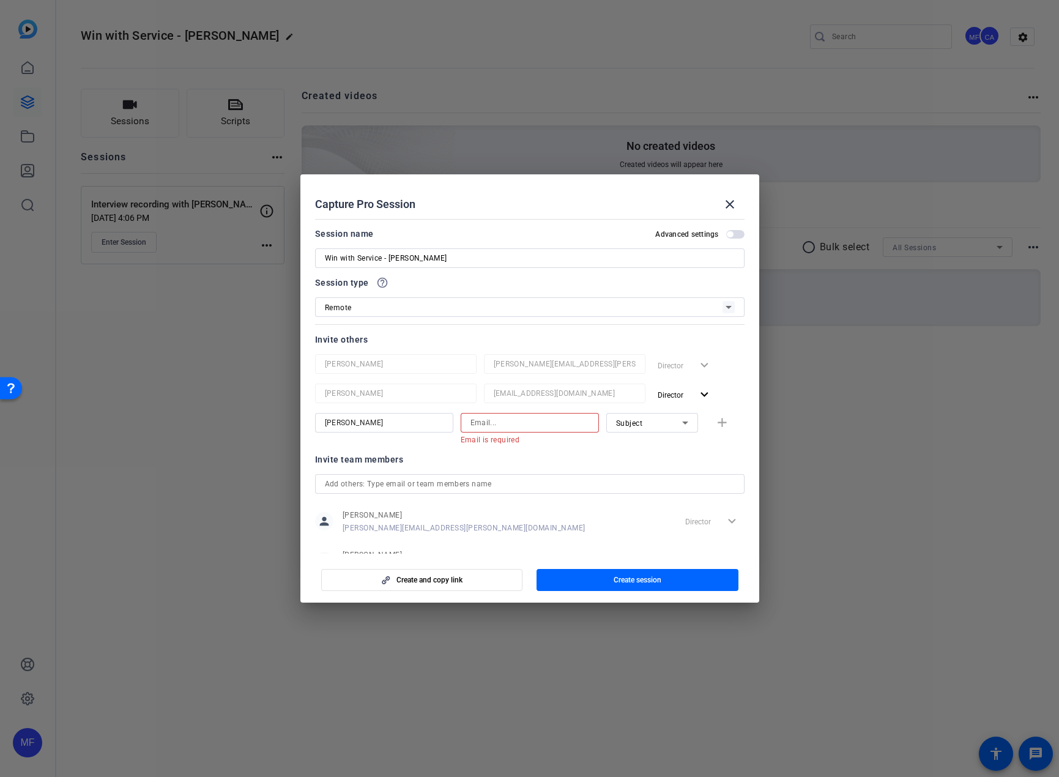
click at [489, 422] on input at bounding box center [530, 423] width 119 height 15
paste input "[PERSON_NAME][EMAIL_ADDRESS][PERSON_NAME][DOMAIN_NAME]"
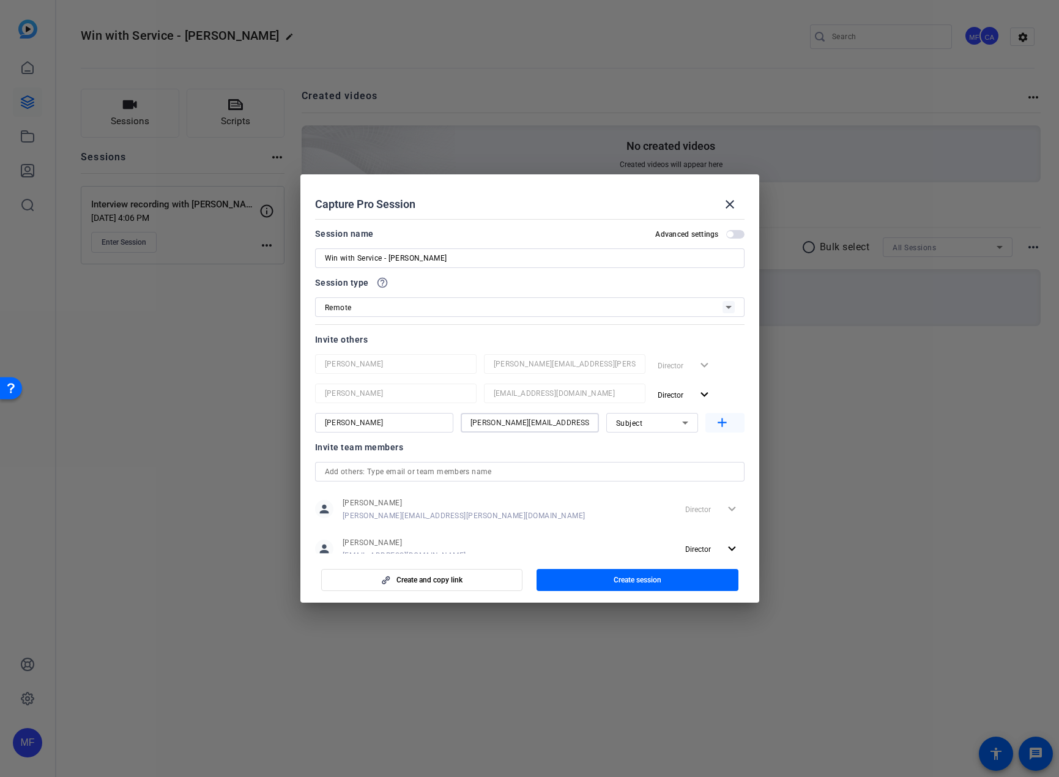
type input "[PERSON_NAME][EMAIL_ADDRESS][PERSON_NAME][DOMAIN_NAME]"
click at [715, 420] on mat-icon "add" at bounding box center [722, 423] width 15 height 15
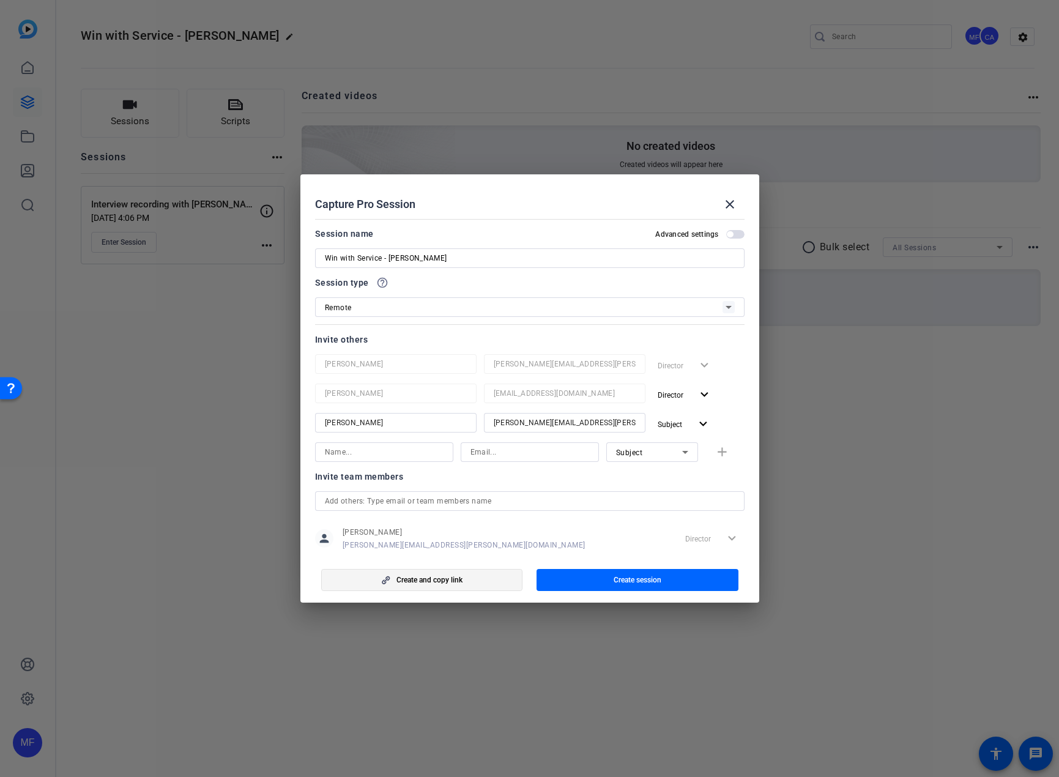
click at [484, 580] on span "button" at bounding box center [422, 579] width 201 height 29
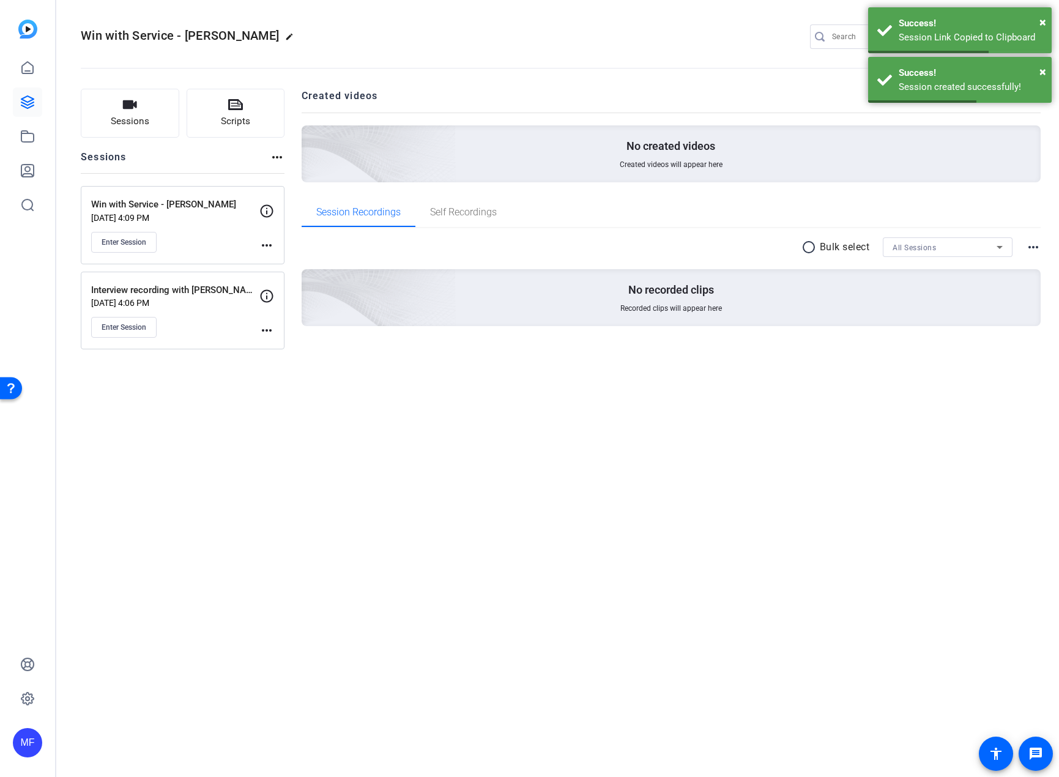
click at [269, 245] on mat-icon "more_horiz" at bounding box center [266, 245] width 15 height 15
click at [280, 263] on span "Edit Session" at bounding box center [297, 263] width 56 height 15
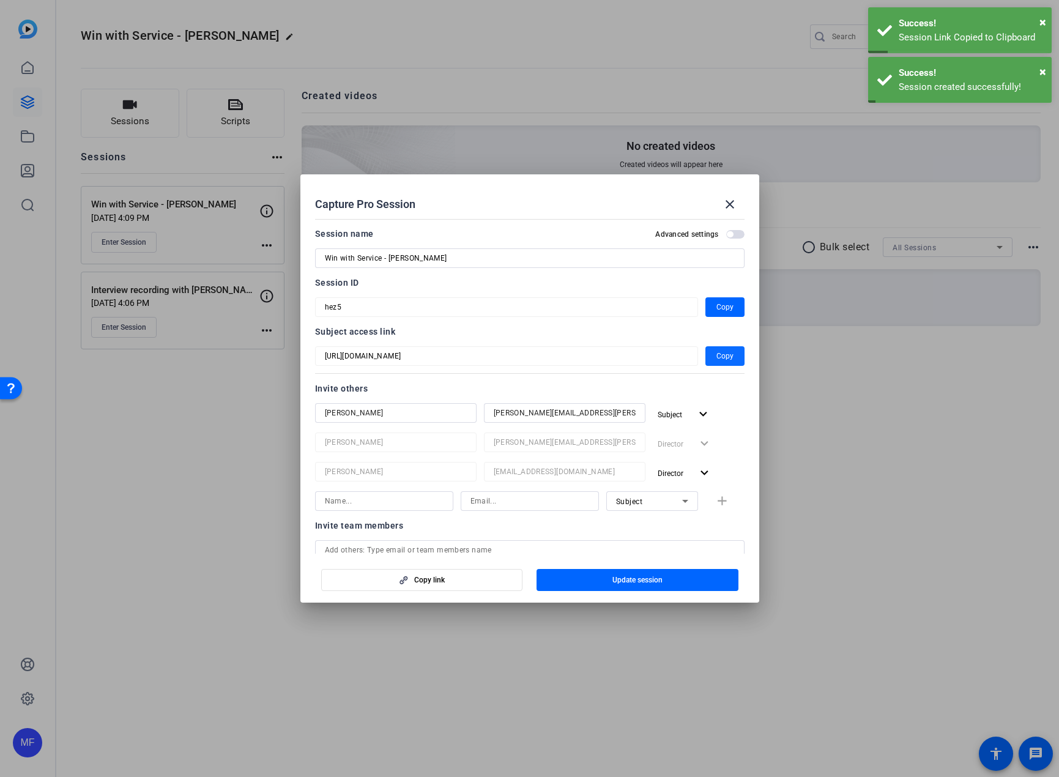
click at [723, 352] on span "Copy" at bounding box center [725, 356] width 17 height 15
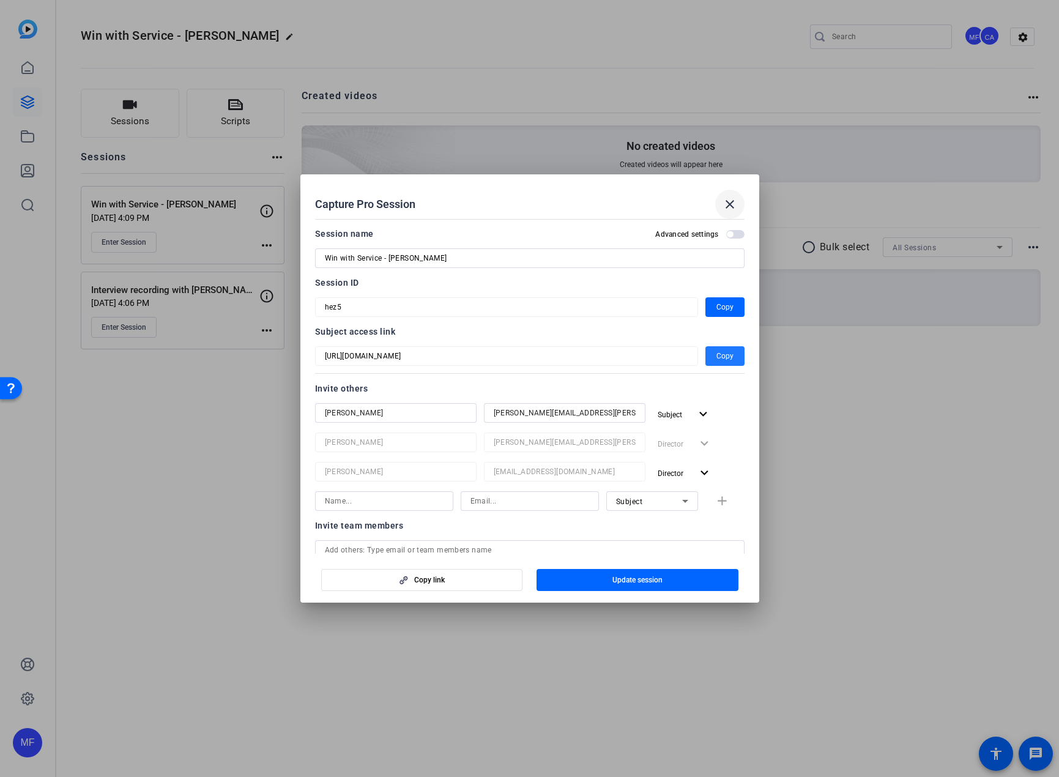
click at [723, 204] on mat-icon "close" at bounding box center [730, 204] width 15 height 15
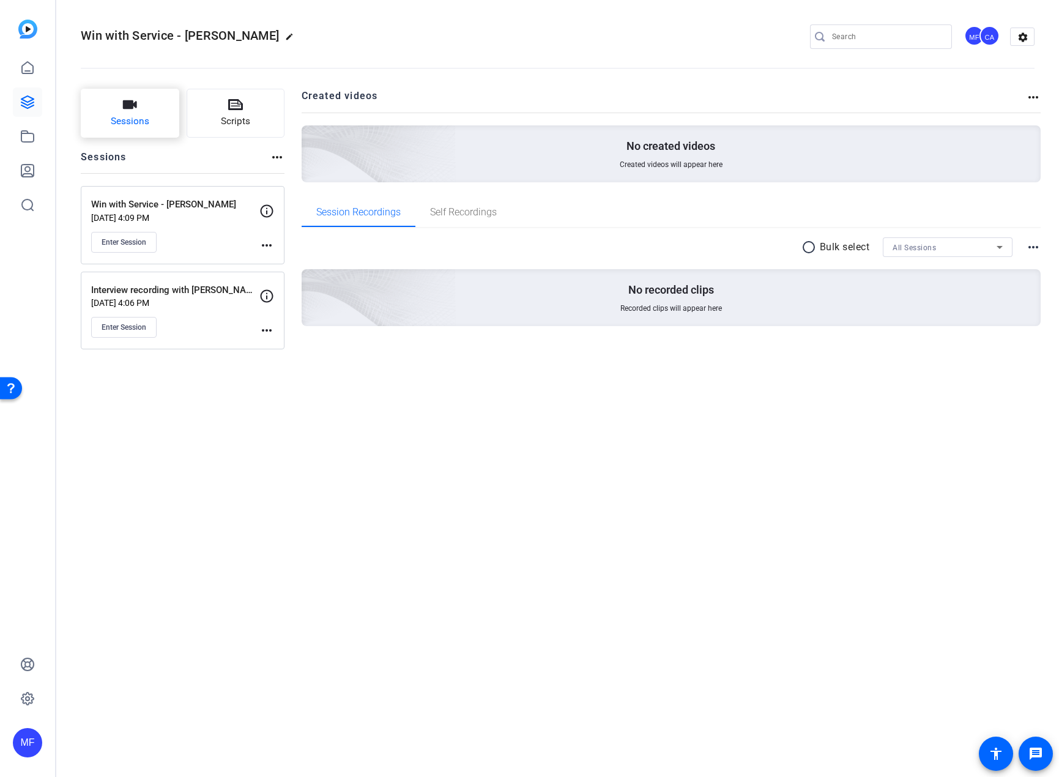
click at [144, 118] on span "Sessions" at bounding box center [130, 121] width 39 height 14
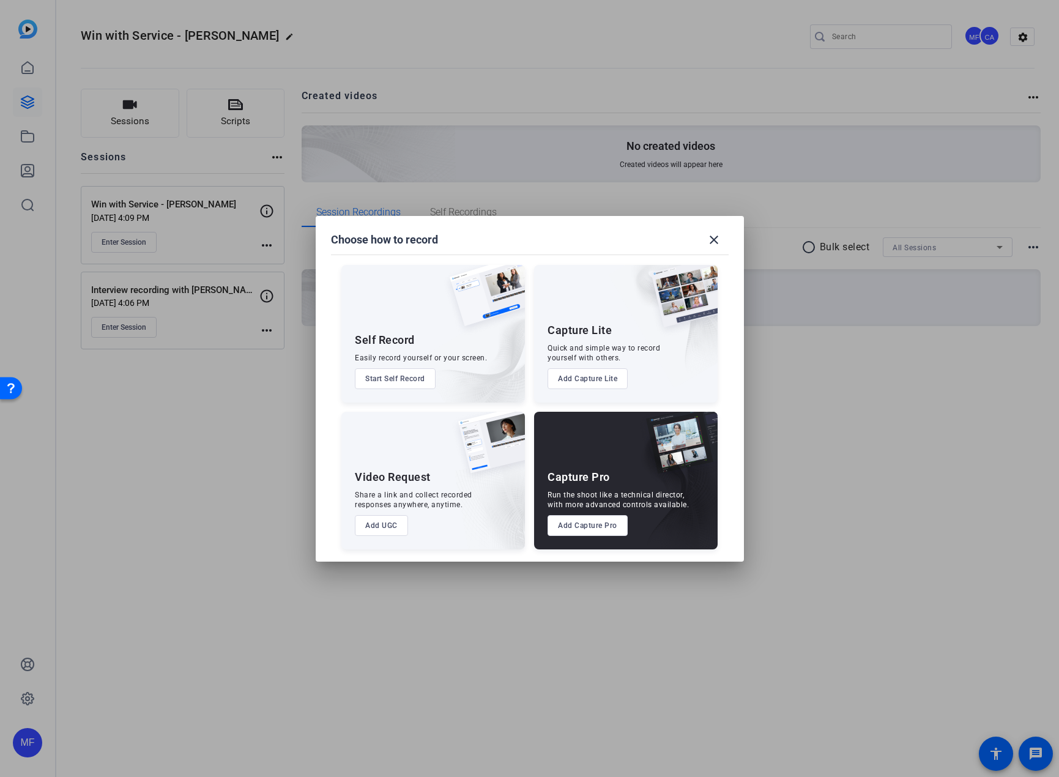
click at [594, 524] on button "Add Capture Pro" at bounding box center [588, 525] width 80 height 21
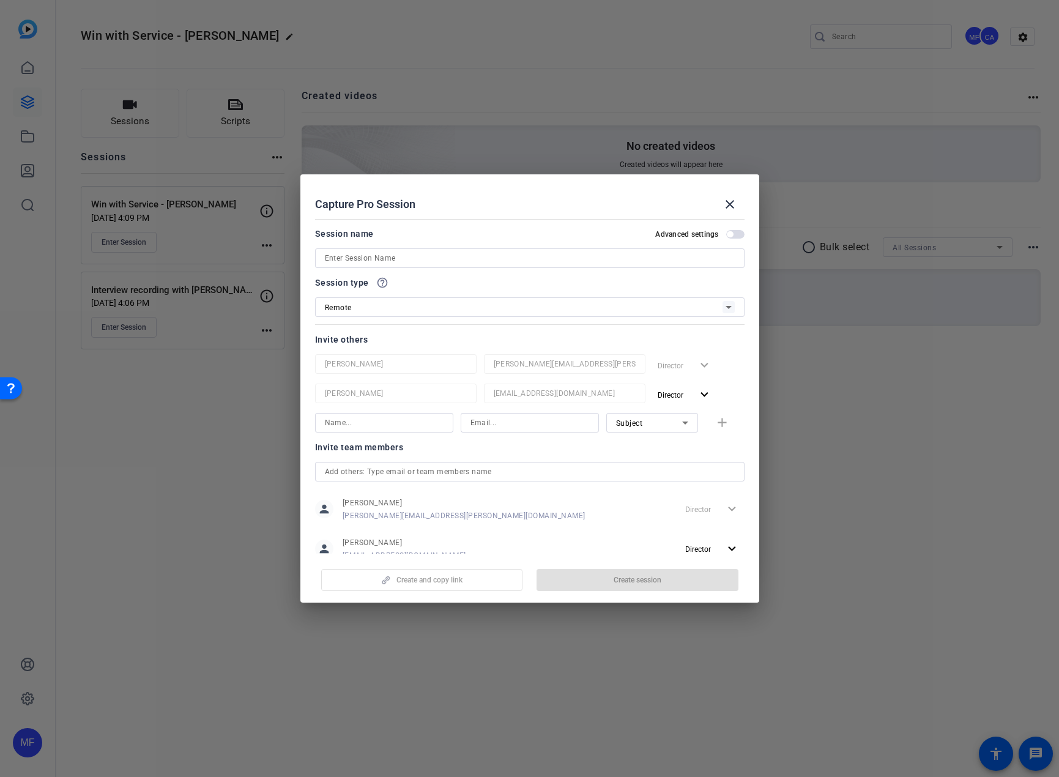
click at [358, 253] on input at bounding box center [530, 258] width 410 height 15
type input "Win with Service - [PERSON_NAME]"
click at [395, 424] on input at bounding box center [384, 423] width 119 height 15
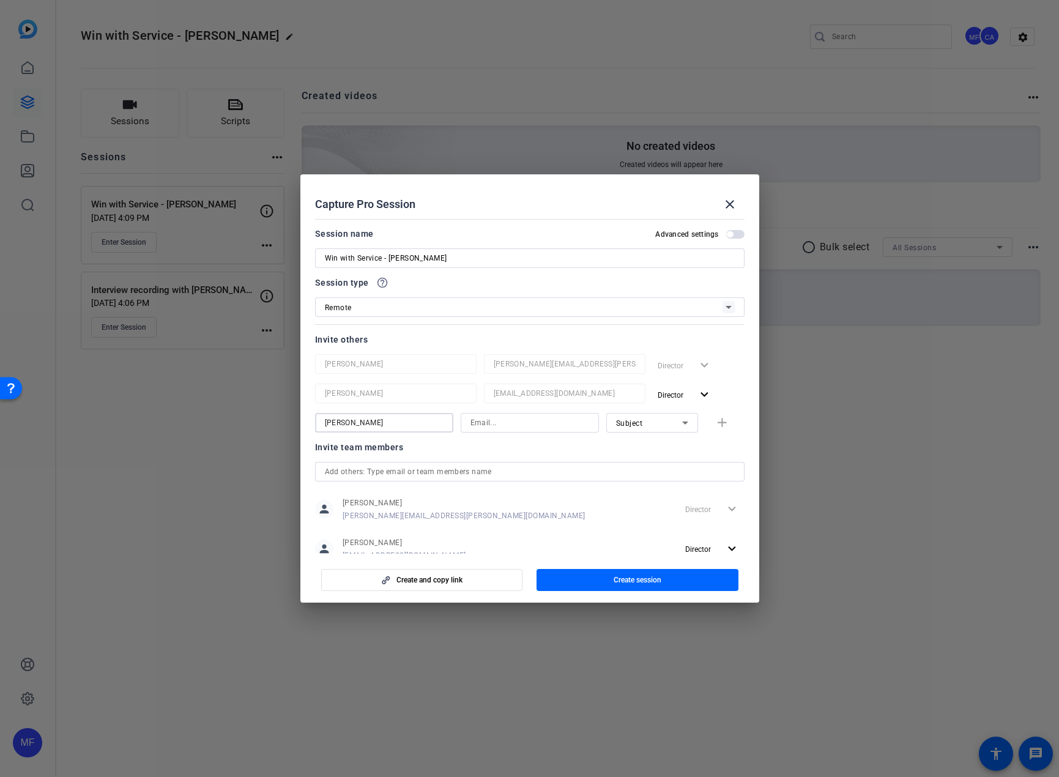
type input "[PERSON_NAME]"
click at [479, 427] on input at bounding box center [530, 423] width 119 height 15
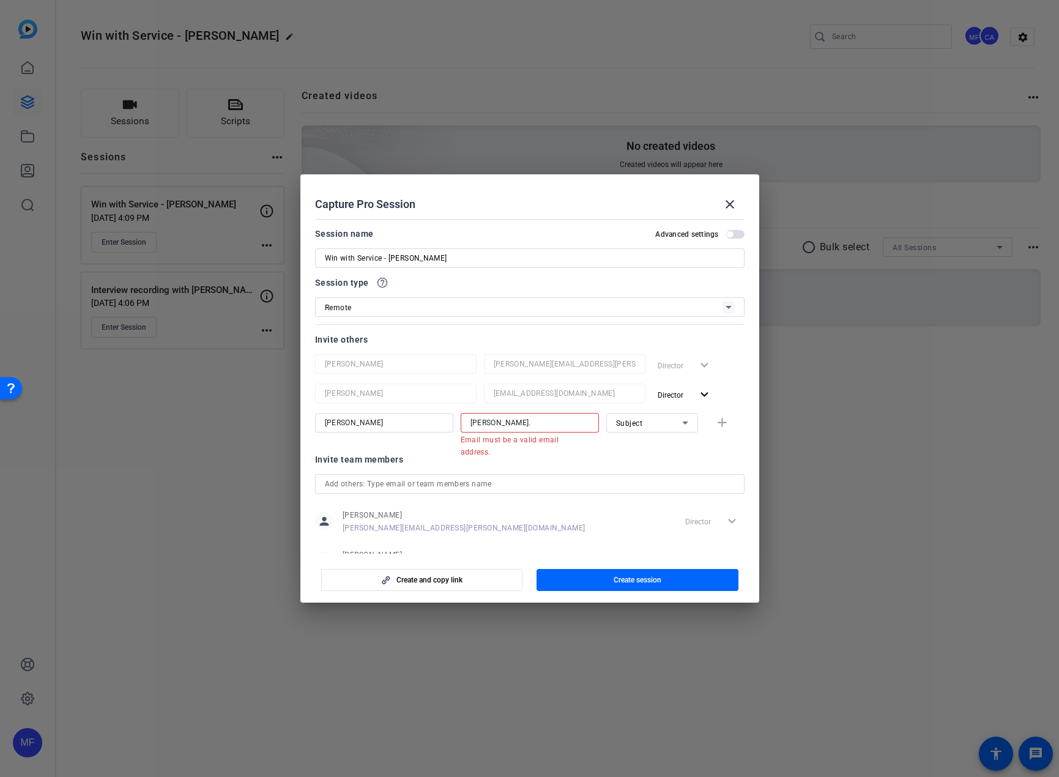
click at [518, 427] on input "[PERSON_NAME]." at bounding box center [530, 423] width 119 height 15
drag, startPoint x: 517, startPoint y: 424, endPoint x: 455, endPoint y: 422, distance: 62.5
click at [455, 422] on div "[PERSON_NAME] [PERSON_NAME]. Email must be a valid email address. Subject add" at bounding box center [530, 429] width 430 height 32
paste input "[EMAIL_ADDRESS][DOMAIN_NAME]"
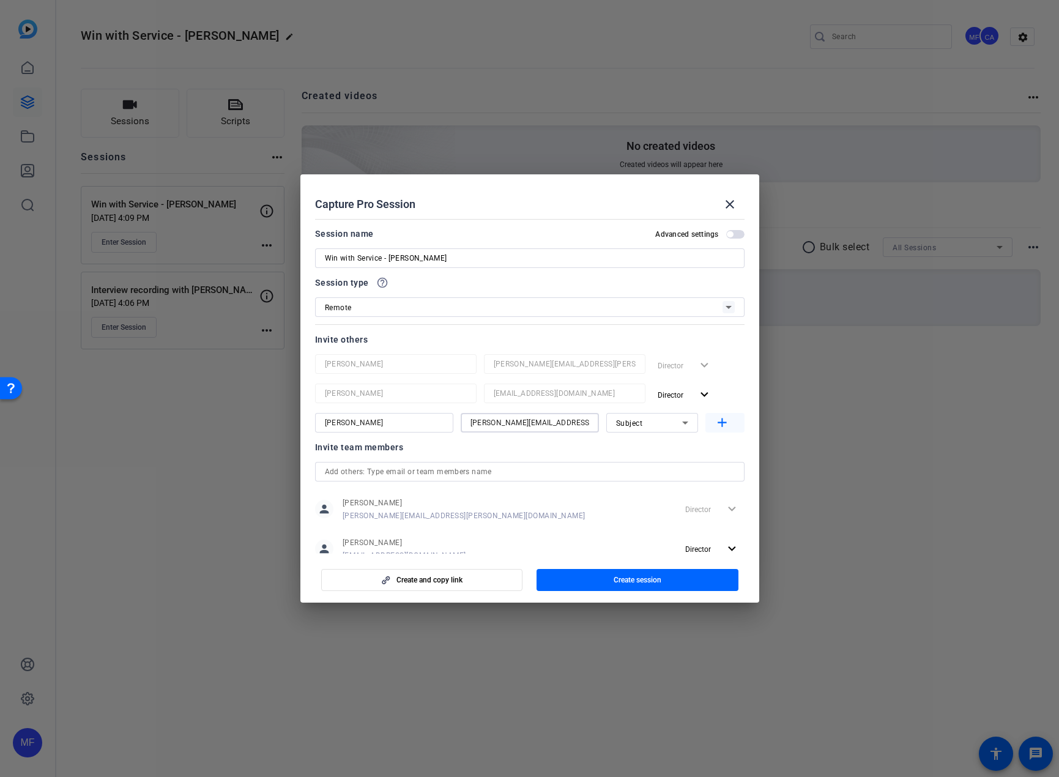
type input "[PERSON_NAME][EMAIL_ADDRESS][DOMAIN_NAME]"
click at [715, 422] on mat-icon "add" at bounding box center [722, 423] width 15 height 15
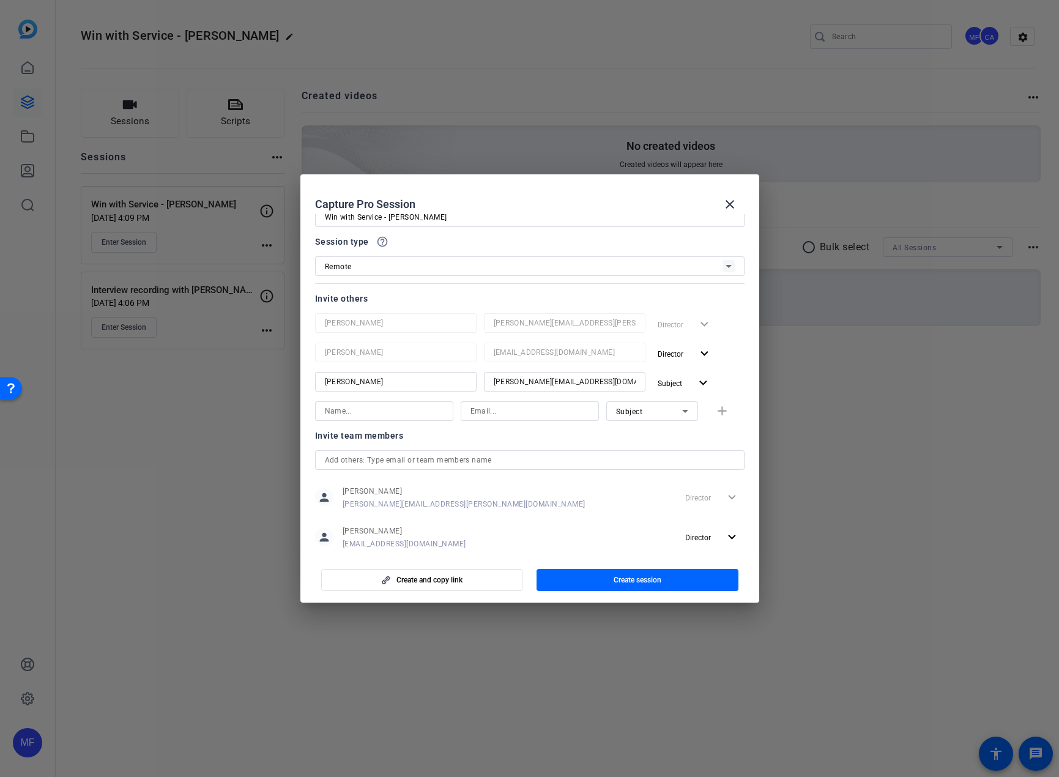
scroll to position [65, 0]
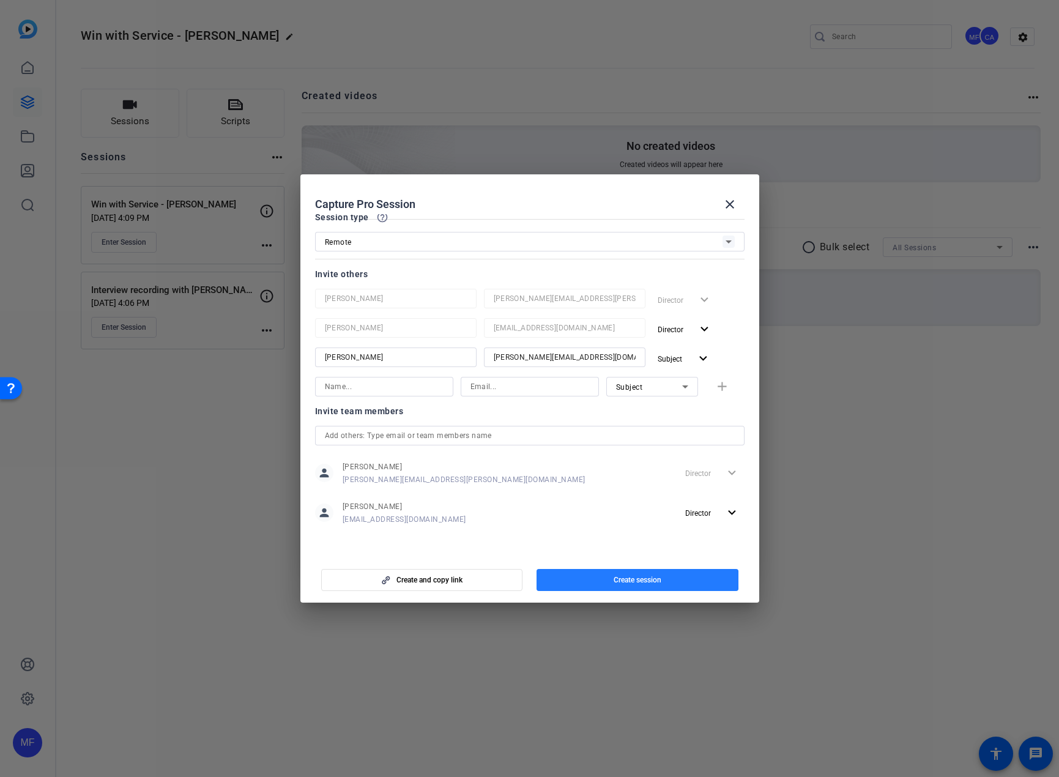
click at [583, 580] on span "button" at bounding box center [638, 579] width 202 height 29
